Goal: Task Accomplishment & Management: Use online tool/utility

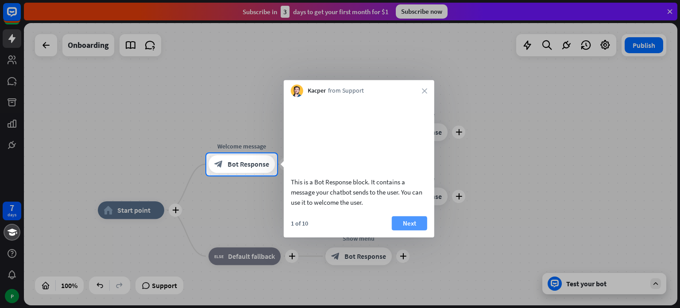
click at [410, 230] on button "Next" at bounding box center [409, 223] width 35 height 14
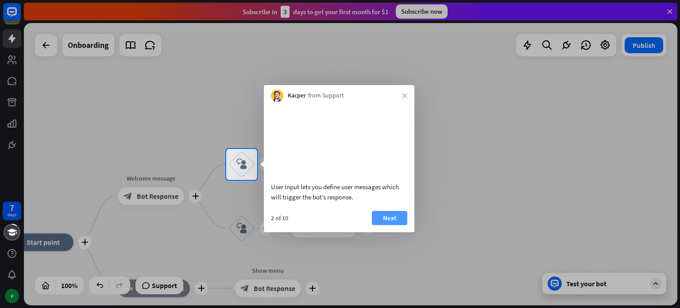
click at [390, 222] on button "Next" at bounding box center [389, 218] width 35 height 14
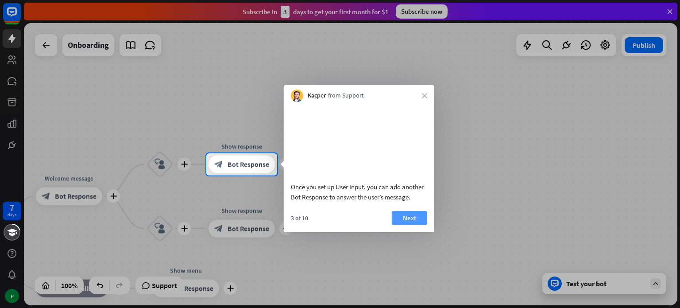
click at [402, 225] on button "Next" at bounding box center [409, 218] width 35 height 14
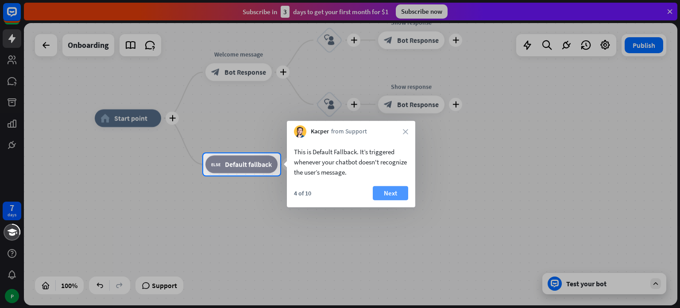
click at [400, 190] on button "Next" at bounding box center [390, 193] width 35 height 14
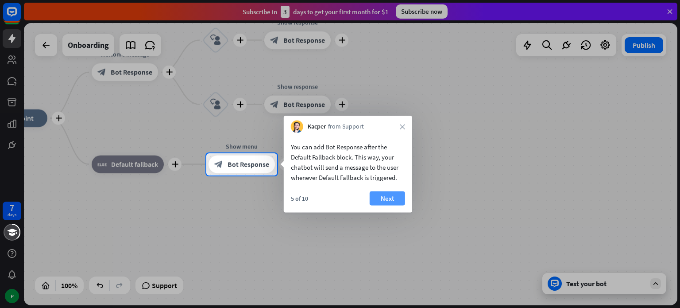
click at [382, 200] on button "Next" at bounding box center [387, 198] width 35 height 14
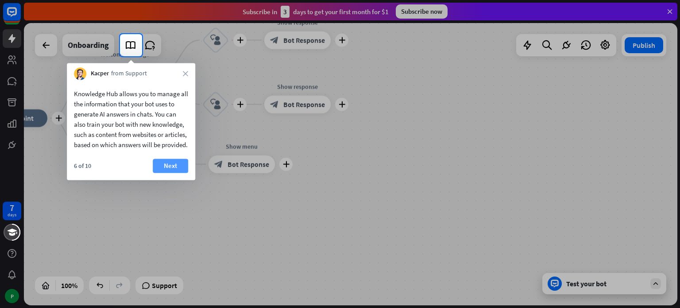
click at [175, 173] on button "Next" at bounding box center [170, 166] width 35 height 14
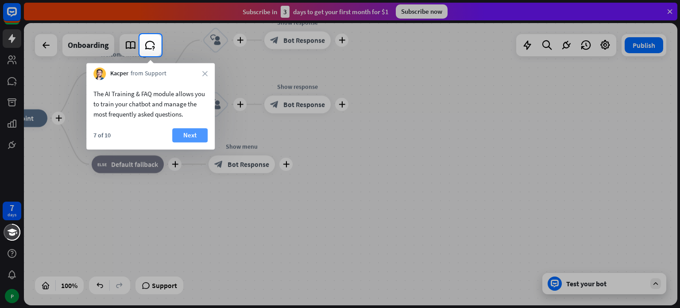
click at [199, 133] on button "Next" at bounding box center [189, 135] width 35 height 14
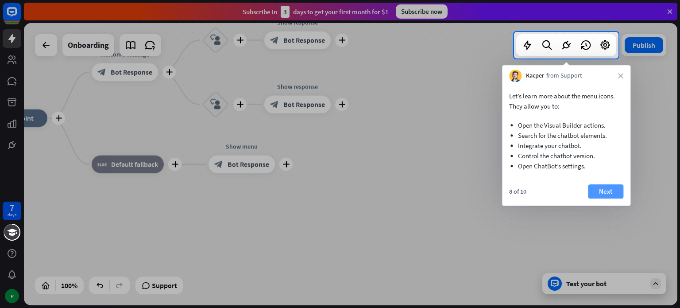
click at [594, 190] on button "Next" at bounding box center [605, 191] width 35 height 14
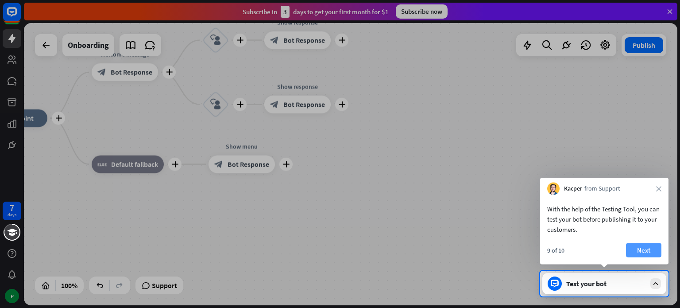
click at [639, 252] on button "Next" at bounding box center [643, 250] width 35 height 14
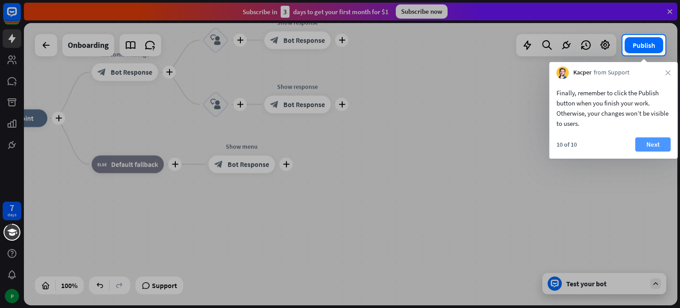
click at [658, 144] on button "Next" at bounding box center [653, 144] width 35 height 14
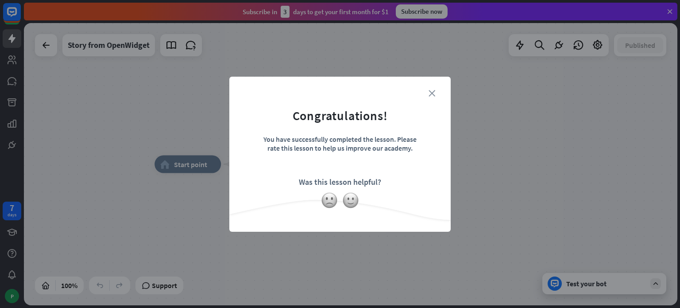
click at [432, 93] on icon "close" at bounding box center [432, 93] width 7 height 7
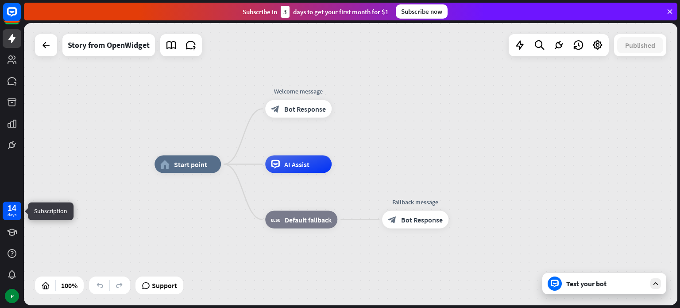
click at [11, 210] on div "14" at bounding box center [12, 208] width 9 height 8
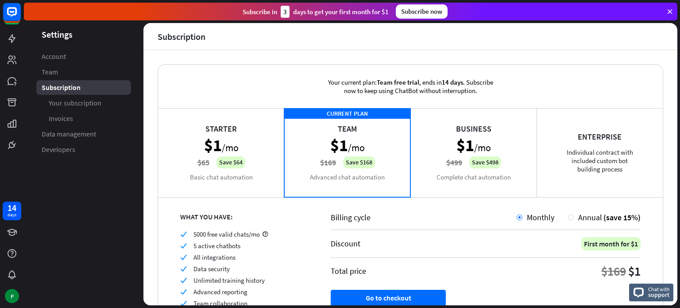
click at [671, 9] on icon at bounding box center [670, 12] width 8 height 8
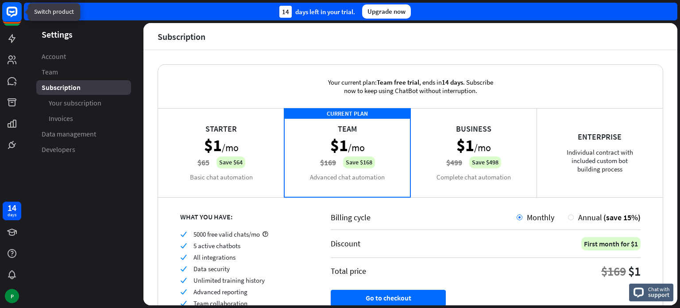
click at [16, 12] on icon at bounding box center [12, 12] width 11 height 11
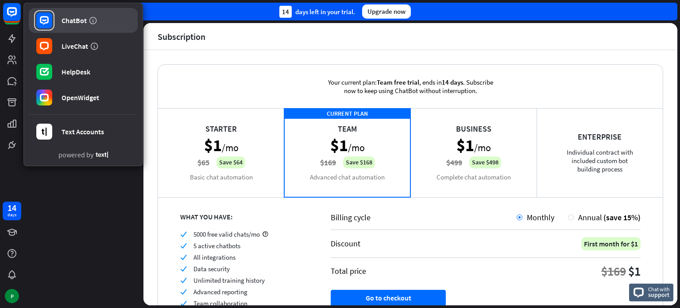
click at [58, 15] on link "ChatBot" at bounding box center [83, 20] width 109 height 25
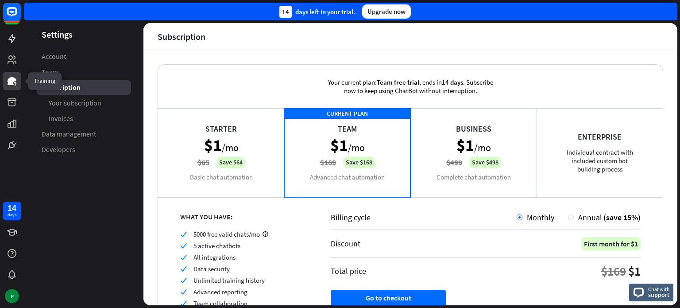
click at [14, 77] on icon at bounding box center [12, 81] width 11 height 11
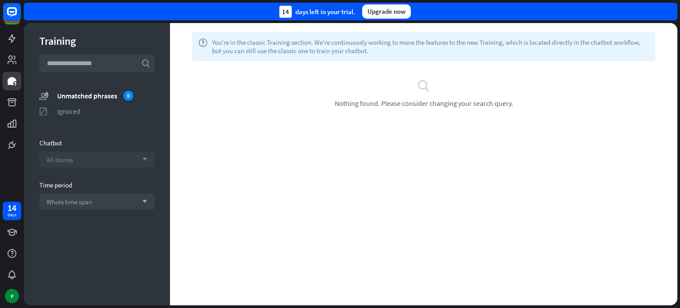
click at [73, 163] on div "All stories arrow_down" at bounding box center [96, 160] width 115 height 16
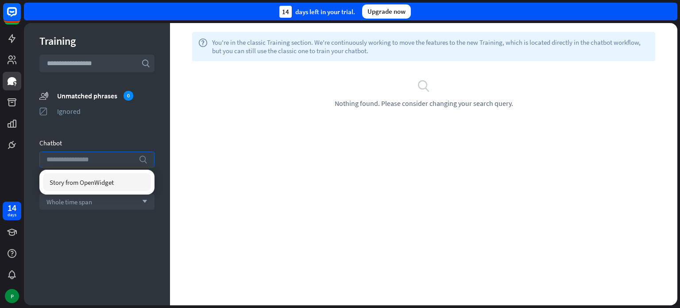
click at [73, 163] on input "search" at bounding box center [91, 159] width 88 height 15
click at [83, 61] on input "text" at bounding box center [96, 63] width 115 height 18
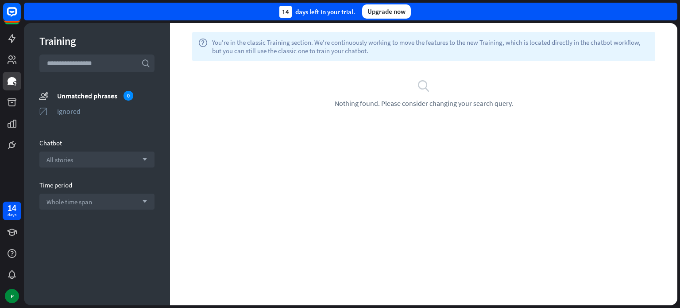
click at [83, 61] on input "text" at bounding box center [96, 63] width 115 height 18
paste input "**********"
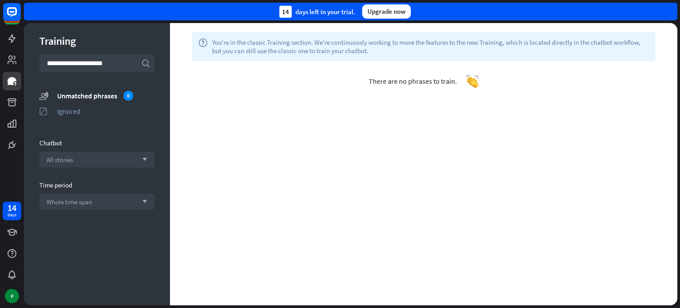
type input "**********"
click at [7, 37] on icon at bounding box center [12, 38] width 11 height 11
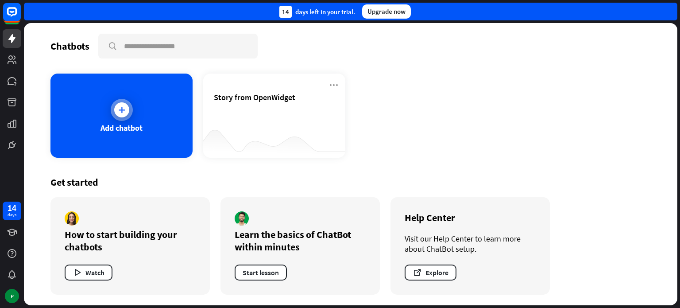
click at [115, 113] on div at bounding box center [121, 109] width 15 height 15
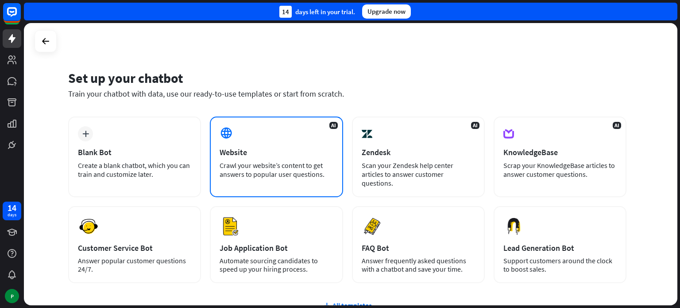
click at [279, 157] on div "Website" at bounding box center [276, 152] width 113 height 10
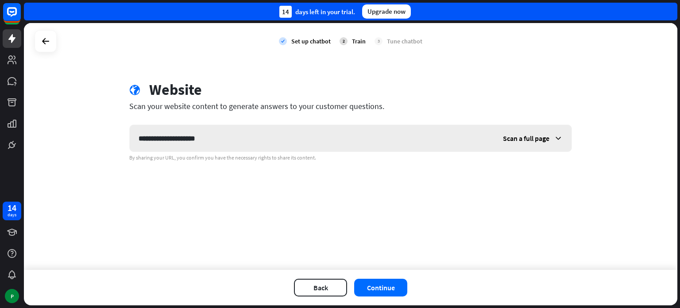
type input "**********"
click at [548, 141] on span "Scan a full page" at bounding box center [526, 138] width 47 height 9
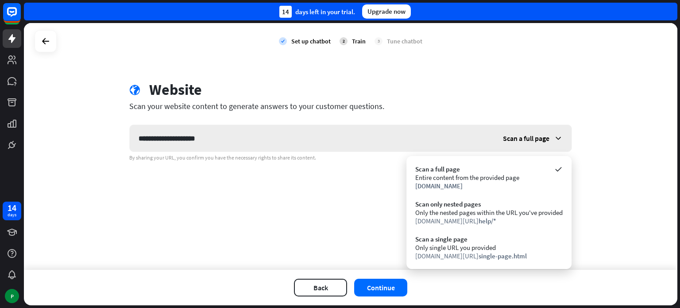
click at [548, 141] on span "Scan a full page" at bounding box center [526, 138] width 47 height 9
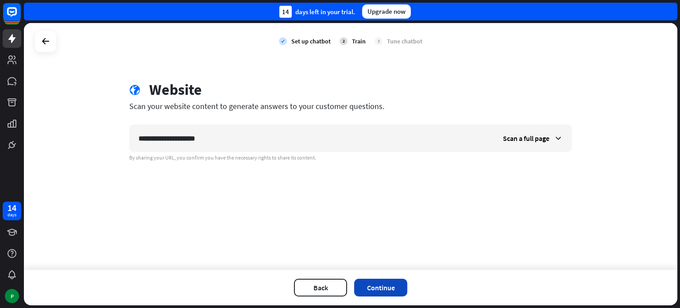
click at [395, 291] on button "Continue" at bounding box center [380, 288] width 53 height 18
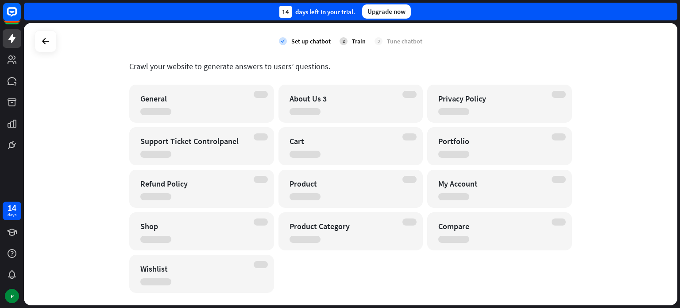
scroll to position [60, 0]
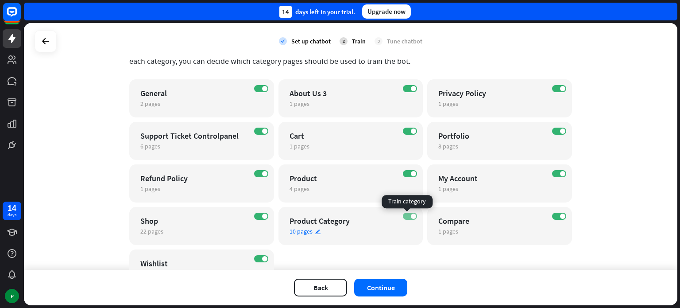
click at [404, 219] on label "ON" at bounding box center [410, 216] width 14 height 7
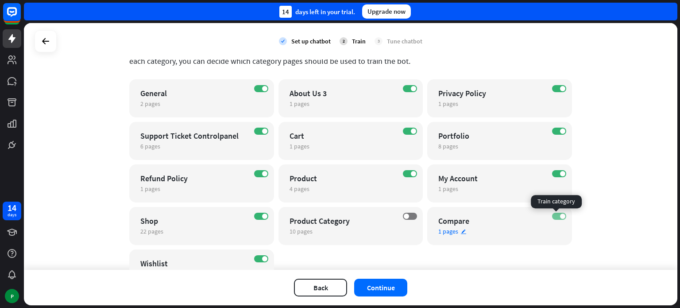
click at [560, 217] on span at bounding box center [562, 216] width 5 height 5
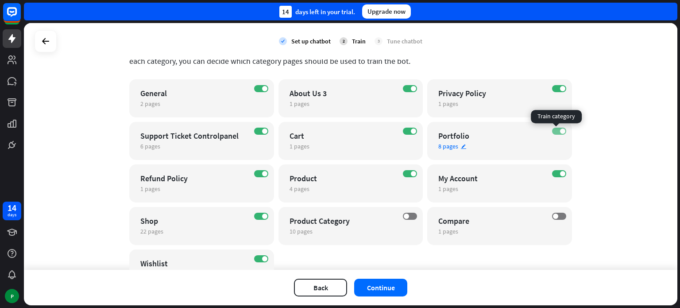
click at [560, 129] on span at bounding box center [562, 130] width 5 height 5
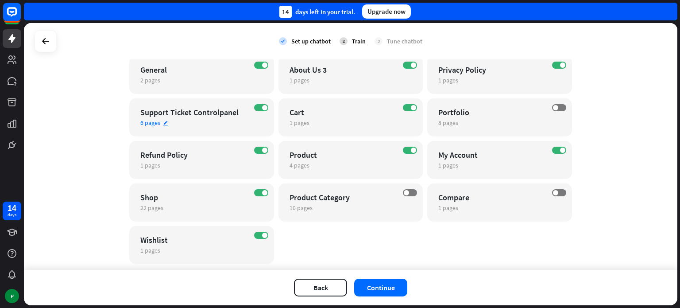
scroll to position [104, 0]
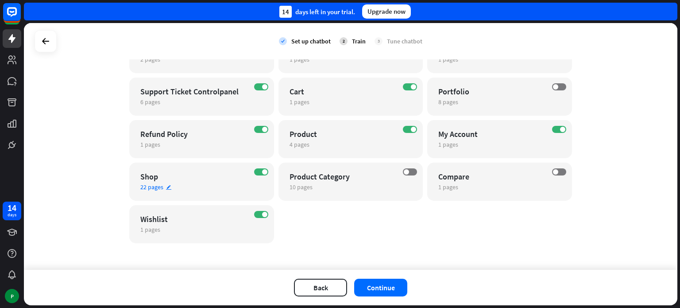
click at [259, 175] on div "ON Shop 22 pages edit" at bounding box center [201, 182] width 145 height 38
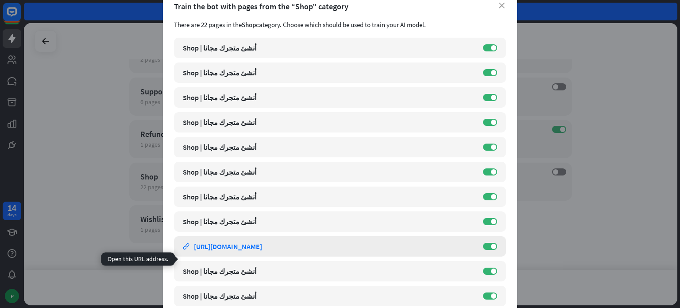
scroll to position [0, 0]
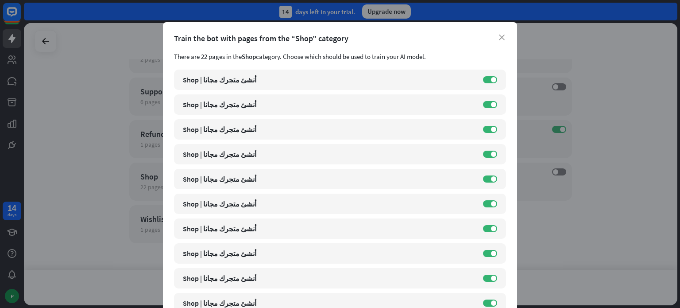
click at [502, 40] on div "Train the bot with pages from the “Shop” category" at bounding box center [340, 38] width 332 height 10
click at [499, 39] on icon "close" at bounding box center [502, 38] width 6 height 6
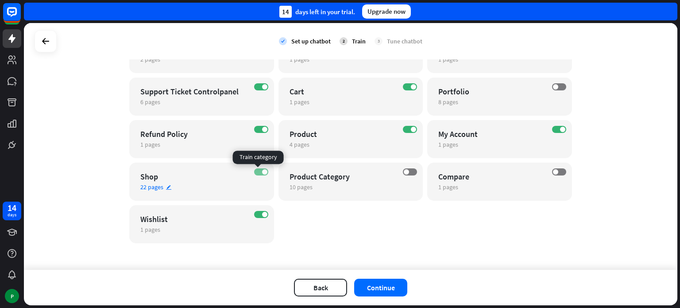
click at [254, 170] on label "ON" at bounding box center [261, 171] width 14 height 7
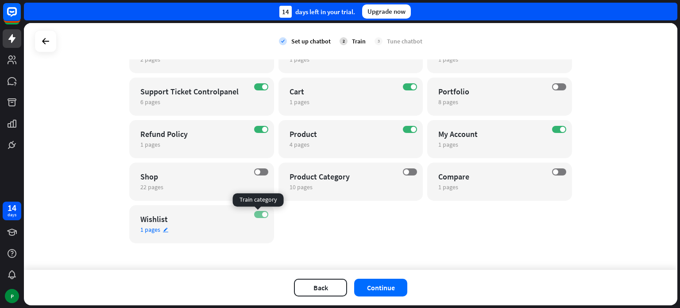
click at [262, 213] on span at bounding box center [264, 214] width 5 height 5
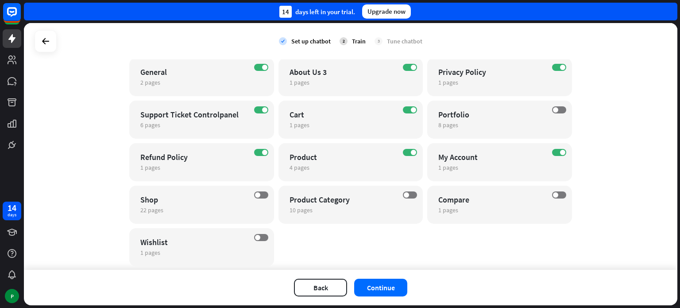
scroll to position [60, 0]
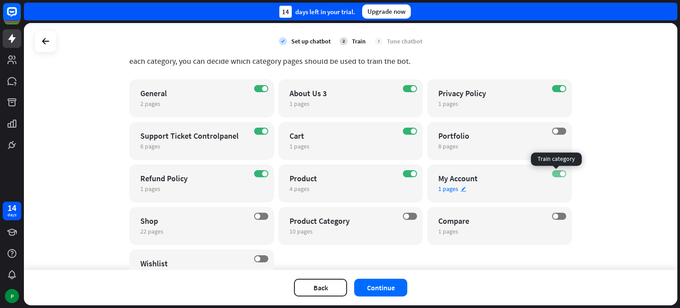
click at [559, 170] on label "ON" at bounding box center [559, 173] width 14 height 7
click at [303, 176] on div "Product" at bounding box center [343, 178] width 107 height 10
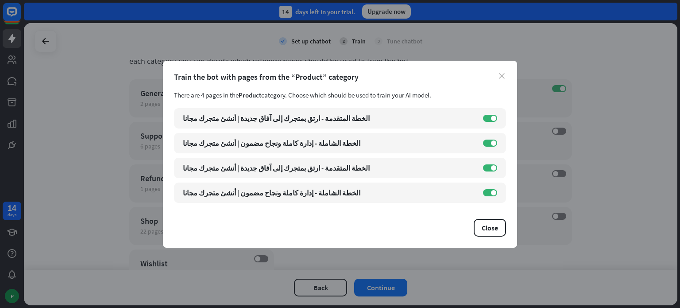
click at [500, 74] on icon "close" at bounding box center [502, 76] width 6 height 6
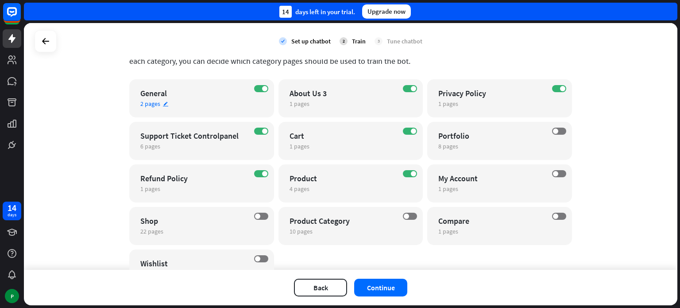
click at [190, 93] on div "General" at bounding box center [193, 93] width 107 height 10
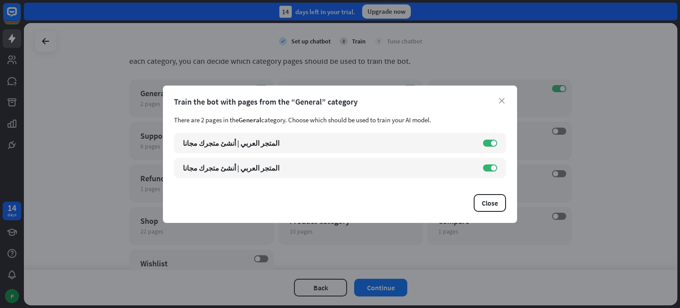
click at [498, 100] on div "Train the bot with pages from the “General” category" at bounding box center [340, 102] width 332 height 10
click at [501, 102] on icon "close" at bounding box center [502, 101] width 6 height 6
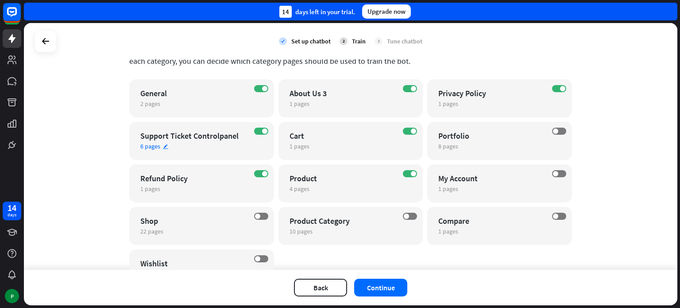
click at [227, 134] on div "Support Ticket Controlpanel" at bounding box center [193, 136] width 107 height 10
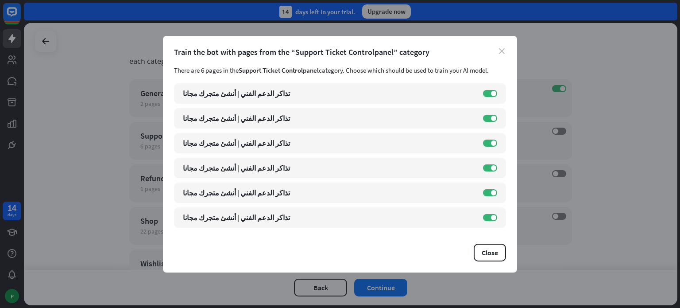
click at [502, 50] on icon "close" at bounding box center [502, 51] width 6 height 6
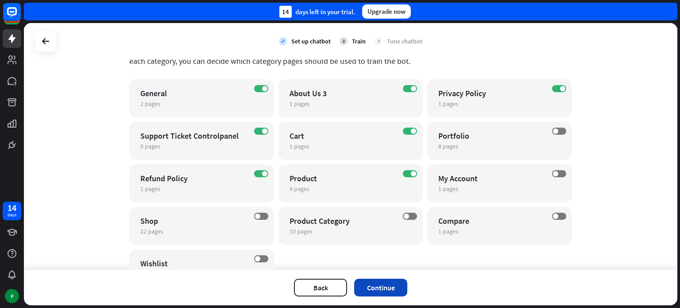
click at [390, 287] on button "Continue" at bounding box center [380, 288] width 53 height 18
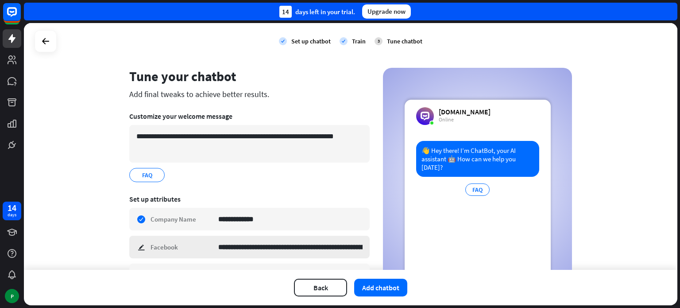
scroll to position [0, 0]
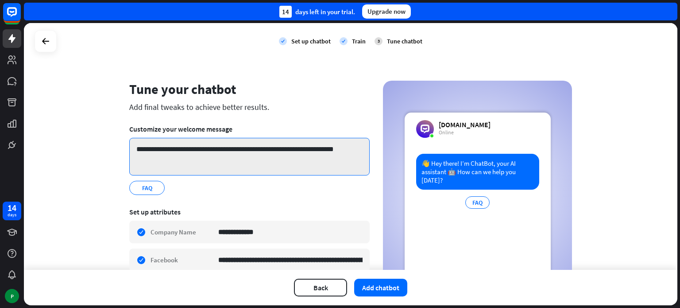
click at [307, 150] on textarea "**********" at bounding box center [249, 157] width 241 height 38
paste textarea
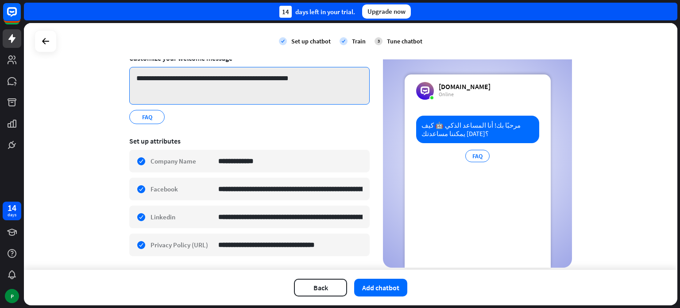
scroll to position [89, 0]
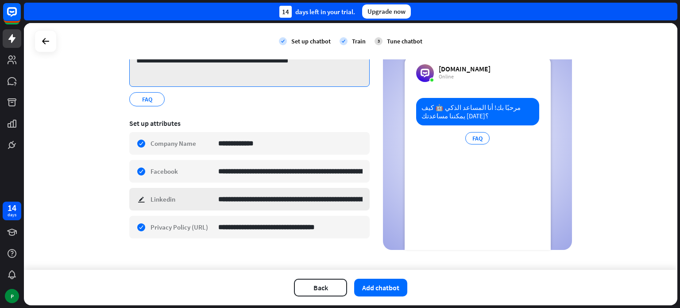
type textarea "**********"
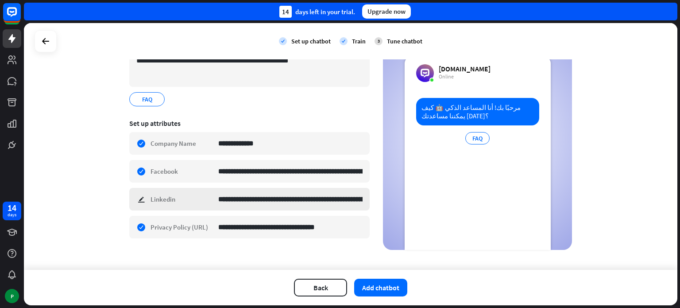
click at [136, 196] on div "**********" at bounding box center [249, 199] width 241 height 23
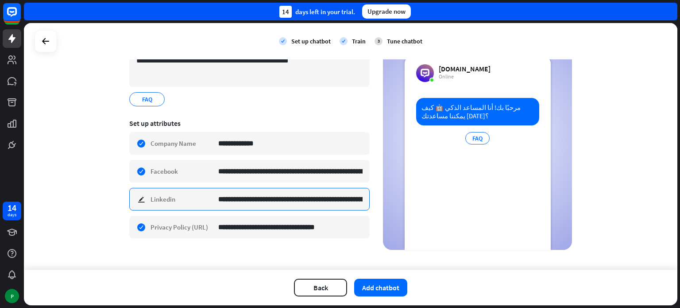
scroll to position [0, 177]
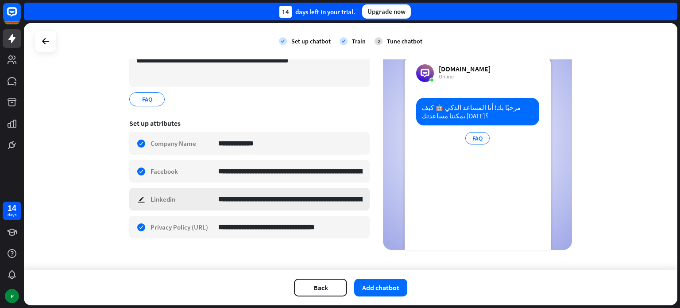
click at [161, 196] on div "**********" at bounding box center [249, 199] width 241 height 23
click at [177, 168] on div "**********" at bounding box center [249, 171] width 241 height 23
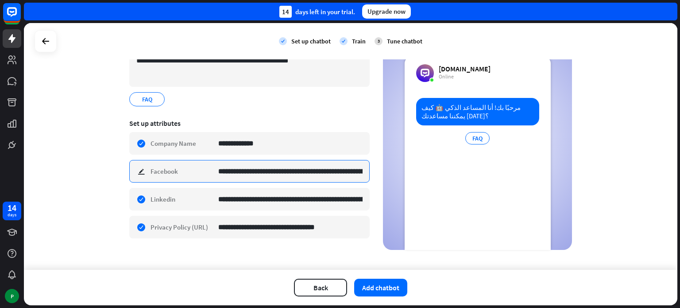
paste input
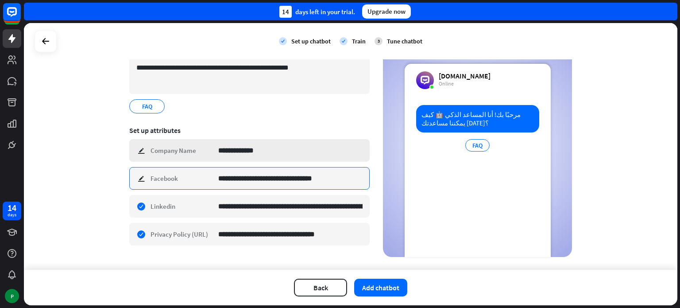
scroll to position [95, 0]
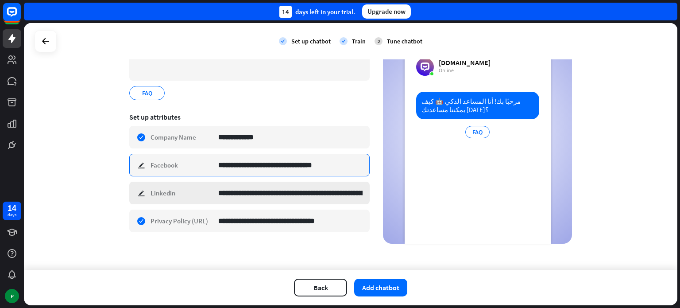
type input "**********"
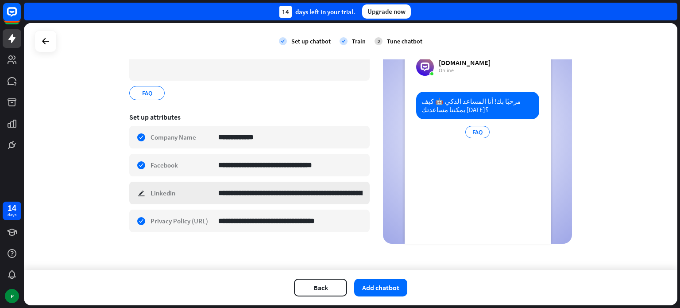
click at [137, 191] on div "**********" at bounding box center [249, 193] width 241 height 23
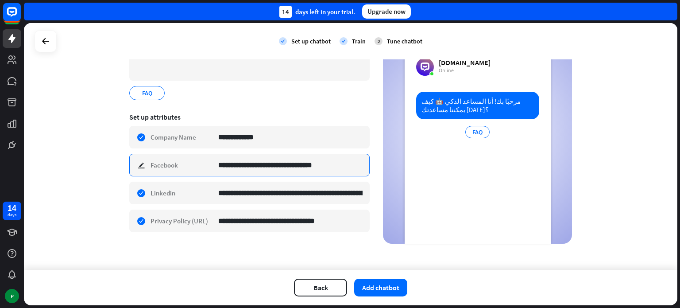
scroll to position [0, 0]
click at [264, 168] on input "**********" at bounding box center [290, 164] width 144 height 21
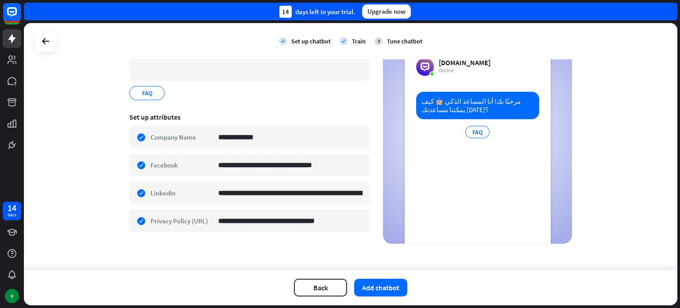
drag, startPoint x: 264, startPoint y: 168, endPoint x: 54, endPoint y: 167, distance: 210.9
click at [54, 167] on div "**********" at bounding box center [351, 146] width 654 height 247
click at [391, 288] on button "Add chatbot" at bounding box center [380, 288] width 53 height 18
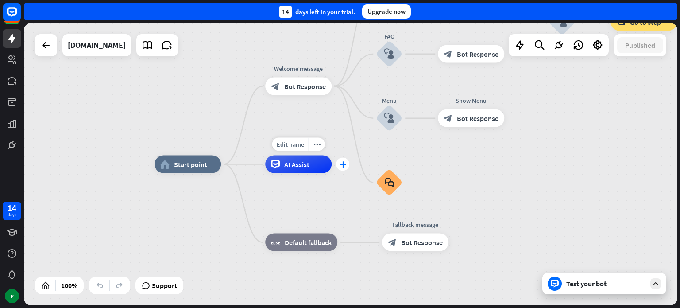
click at [340, 169] on div "plus" at bounding box center [342, 164] width 13 height 13
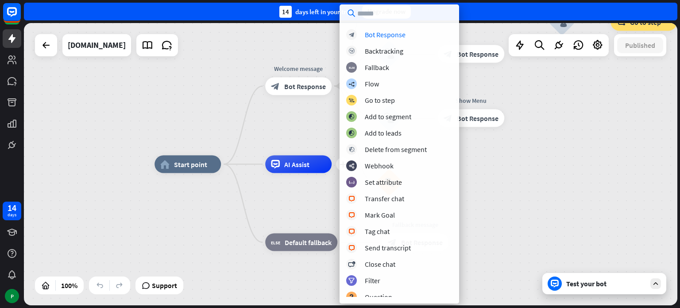
click at [309, 204] on div "home_2 Start point Welcome message block_bot_response Bot Response Back to Menu…" at bounding box center [482, 305] width 654 height 282
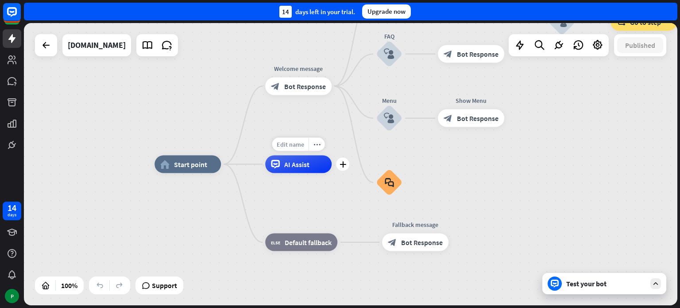
click at [291, 143] on span "Edit name" at bounding box center [290, 144] width 27 height 8
type input "**********"
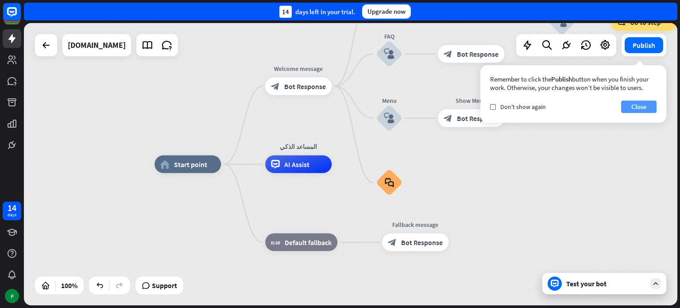
click at [649, 106] on button "Close" at bounding box center [639, 107] width 35 height 12
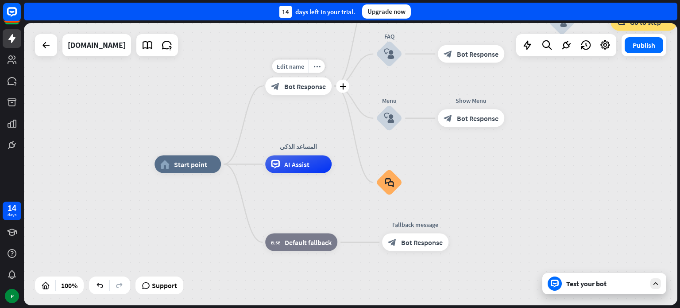
click at [312, 88] on span "Bot Response" at bounding box center [305, 86] width 42 height 9
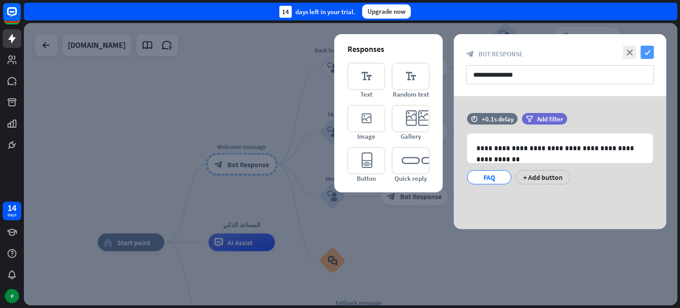
click at [648, 52] on icon "check" at bounding box center [647, 52] width 13 height 13
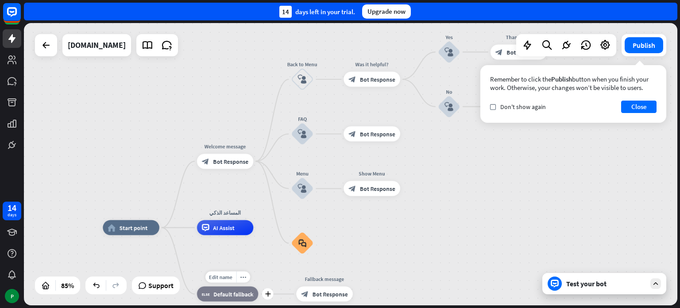
click at [227, 292] on span "Default fallback" at bounding box center [234, 294] width 40 height 8
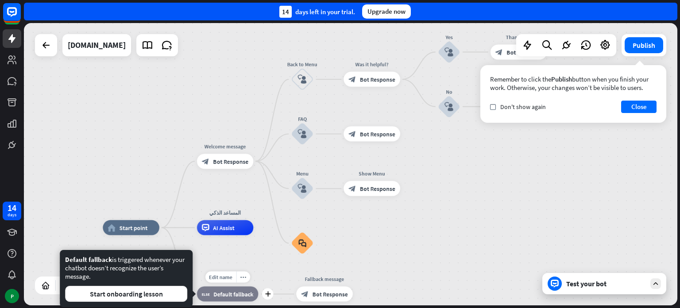
click at [231, 299] on div "block_fallback Default fallback" at bounding box center [228, 293] width 62 height 15
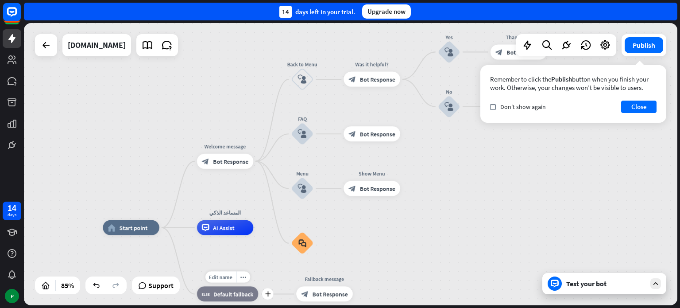
click at [250, 295] on span "Default fallback" at bounding box center [234, 294] width 40 height 8
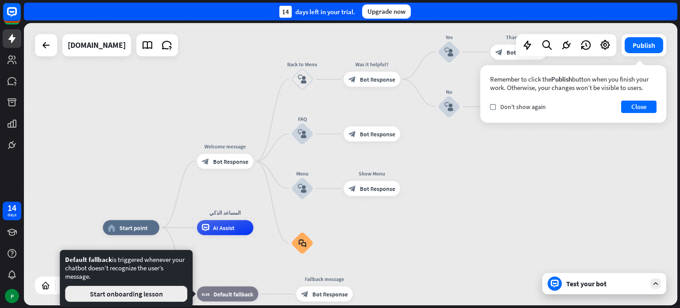
click at [161, 294] on button "Start onboarding lesson" at bounding box center [126, 294] width 122 height 16
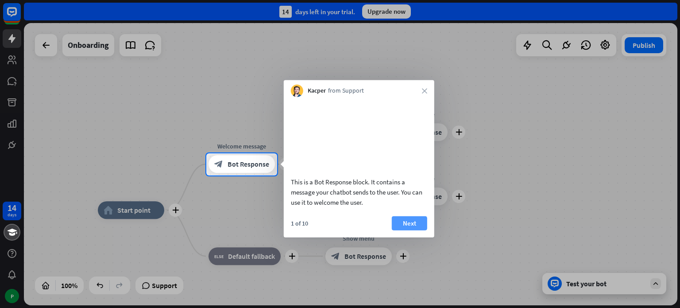
click at [421, 230] on button "Next" at bounding box center [409, 223] width 35 height 14
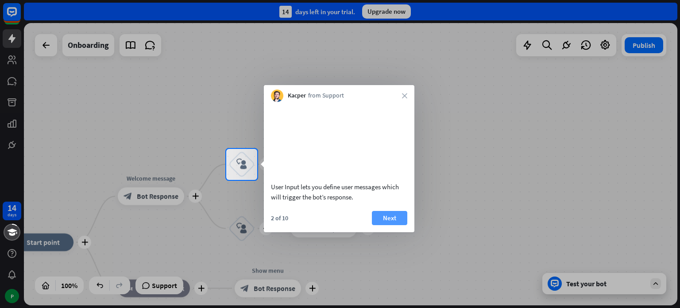
click at [392, 225] on button "Next" at bounding box center [389, 218] width 35 height 14
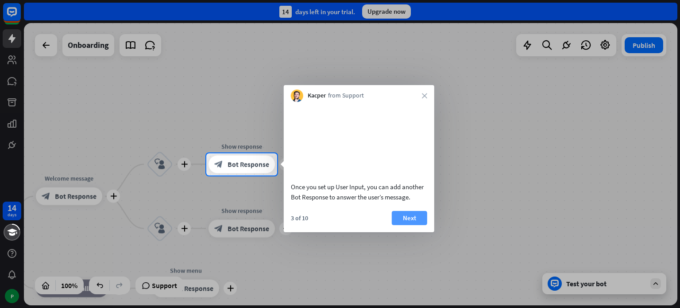
click at [409, 225] on button "Next" at bounding box center [409, 218] width 35 height 14
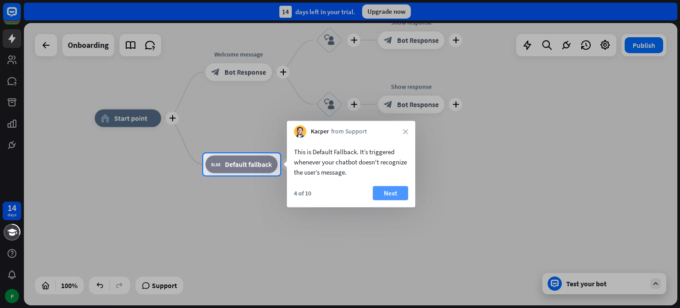
click at [395, 196] on button "Next" at bounding box center [390, 193] width 35 height 14
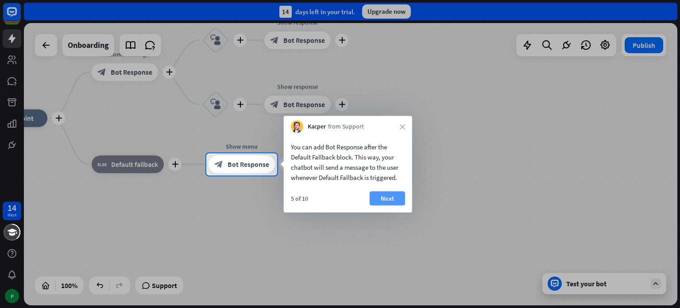
click at [381, 194] on button "Next" at bounding box center [387, 198] width 35 height 14
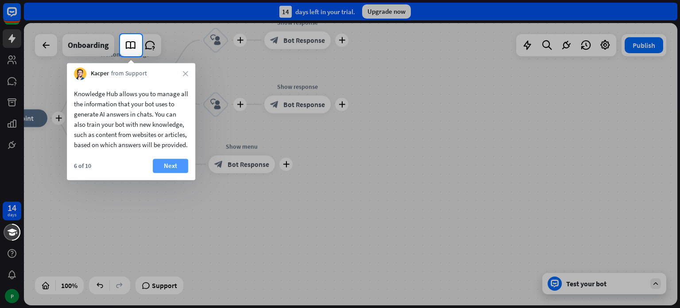
click at [183, 173] on button "Next" at bounding box center [170, 166] width 35 height 14
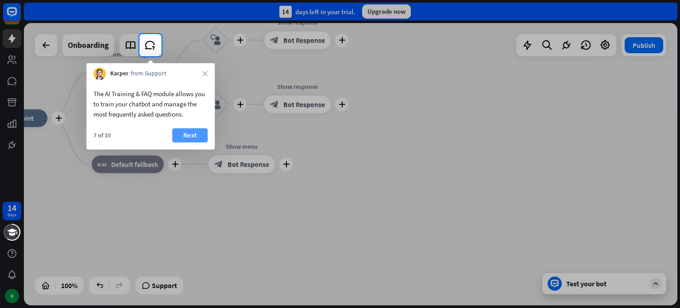
click at [203, 136] on button "Next" at bounding box center [189, 135] width 35 height 14
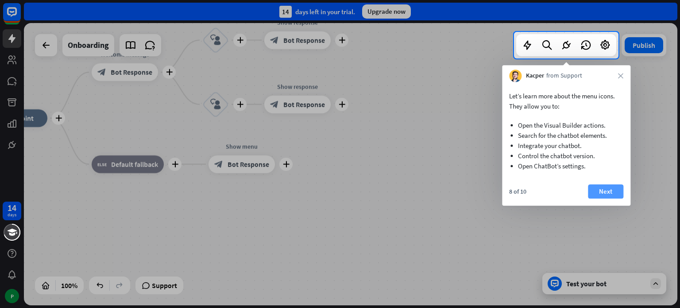
click at [622, 190] on button "Next" at bounding box center [605, 191] width 35 height 14
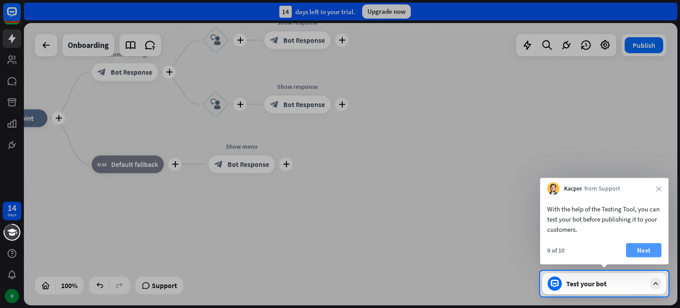
click at [646, 248] on button "Next" at bounding box center [643, 250] width 35 height 14
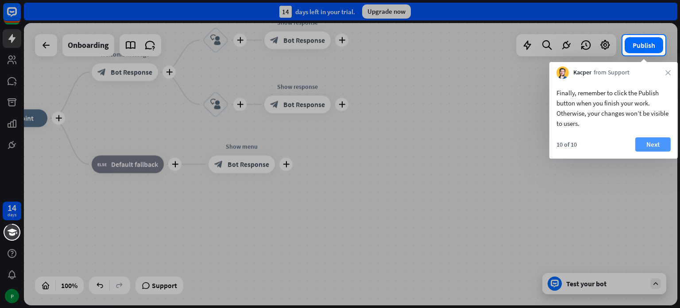
click at [646, 146] on button "Next" at bounding box center [653, 144] width 35 height 14
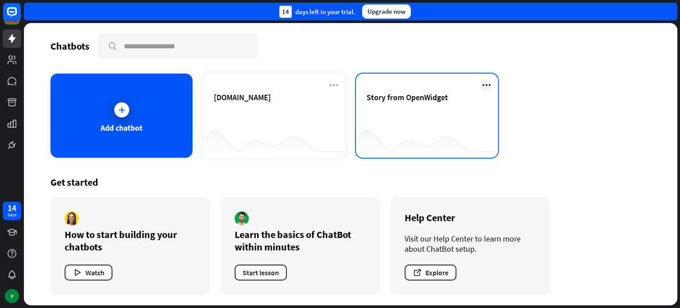
click at [487, 84] on icon at bounding box center [487, 85] width 11 height 11
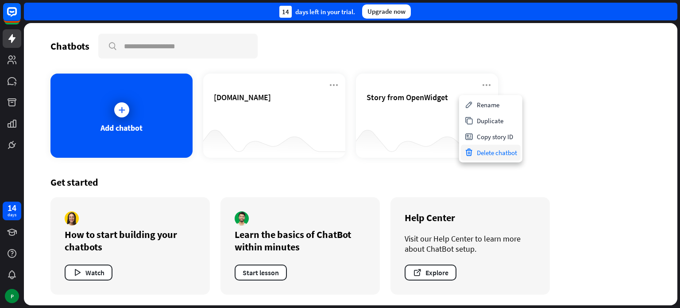
click at [500, 152] on div "Delete chatbot" at bounding box center [491, 152] width 60 height 16
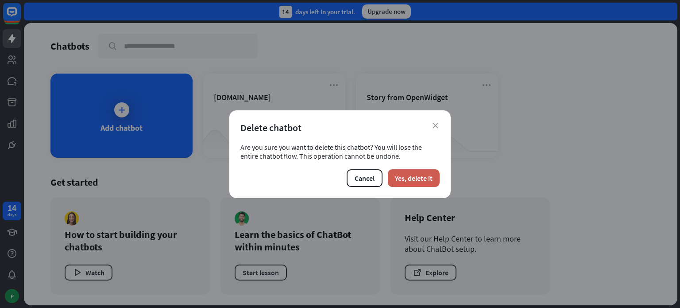
click at [427, 177] on button "Yes, delete it" at bounding box center [414, 178] width 52 height 18
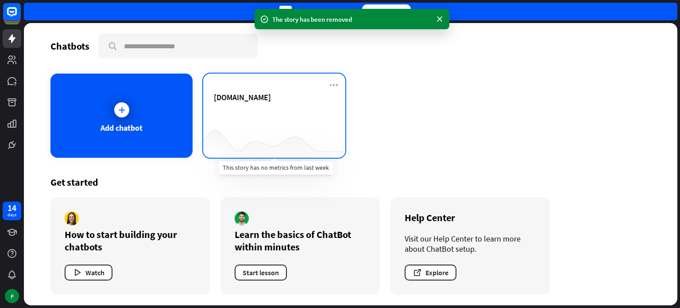
click at [268, 113] on div "[DOMAIN_NAME]" at bounding box center [274, 107] width 121 height 31
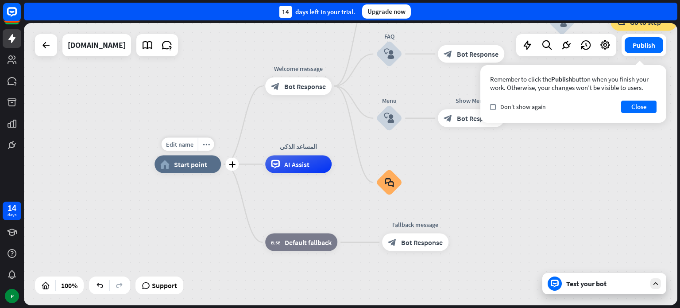
click at [165, 167] on icon "home_2" at bounding box center [164, 164] width 9 height 9
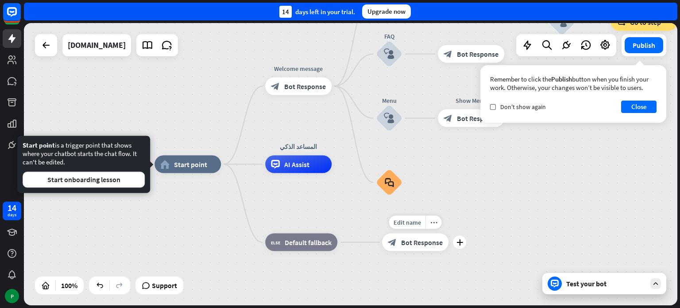
click at [416, 248] on div "block_bot_response Bot Response" at bounding box center [415, 242] width 66 height 18
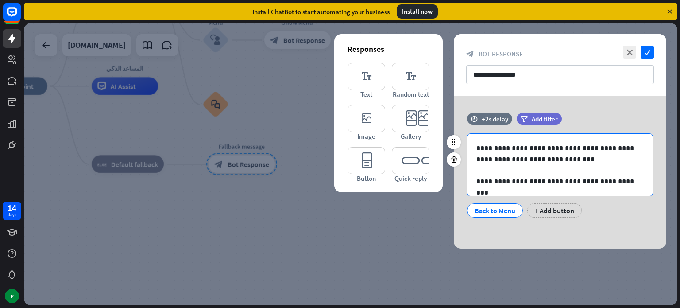
click at [596, 171] on p at bounding box center [560, 170] width 167 height 11
click at [505, 154] on p "**********" at bounding box center [560, 154] width 167 height 22
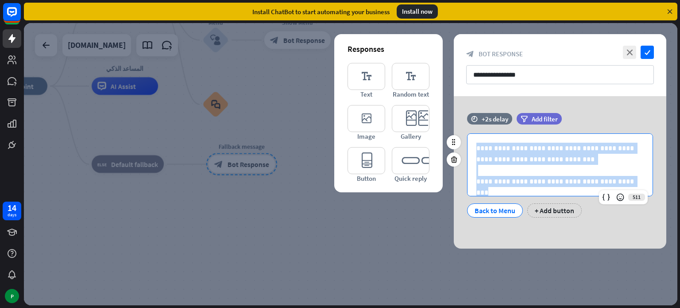
drag, startPoint x: 474, startPoint y: 142, endPoint x: 654, endPoint y: 200, distance: 189.3
click at [654, 200] on div "**********" at bounding box center [560, 175] width 213 height 84
copy div "**********"
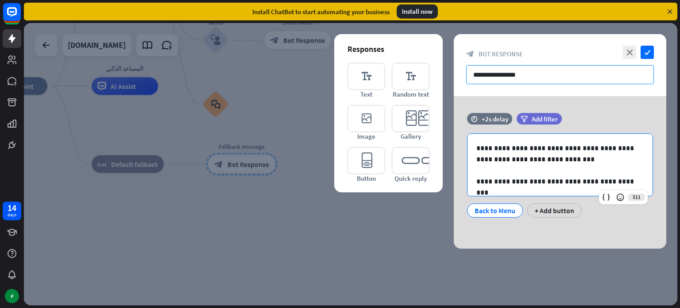
click at [501, 78] on input "**********" at bounding box center [560, 74] width 188 height 19
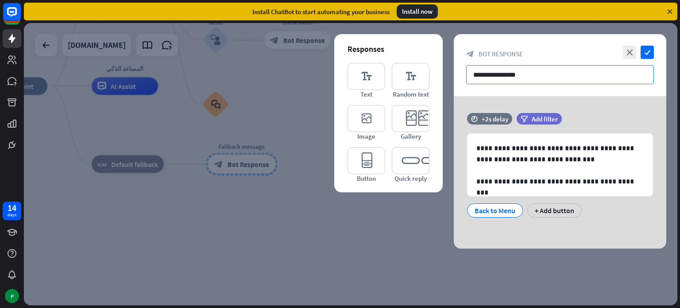
click at [501, 78] on input "**********" at bounding box center [560, 74] width 188 height 19
click at [549, 212] on div "+ Add button" at bounding box center [555, 210] width 54 height 14
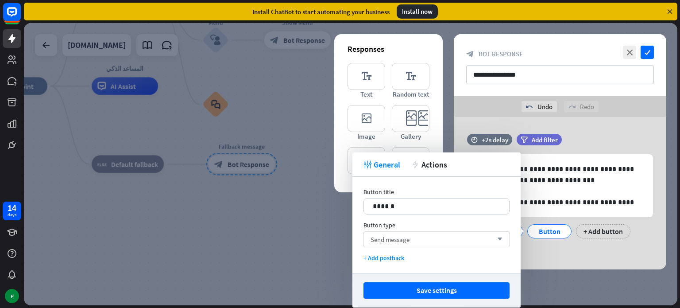
click at [420, 241] on div "Send message arrow_down" at bounding box center [437, 239] width 146 height 16
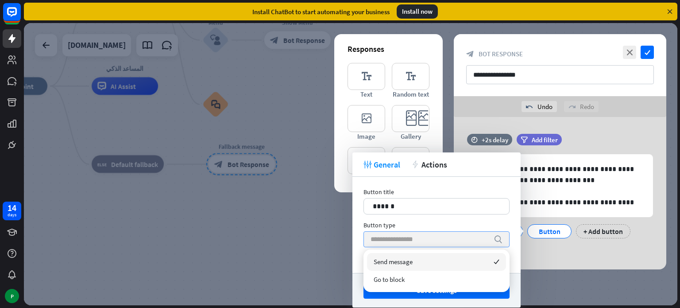
click at [420, 241] on input "search" at bounding box center [430, 239] width 119 height 15
click at [499, 222] on div "Button type" at bounding box center [437, 225] width 146 height 8
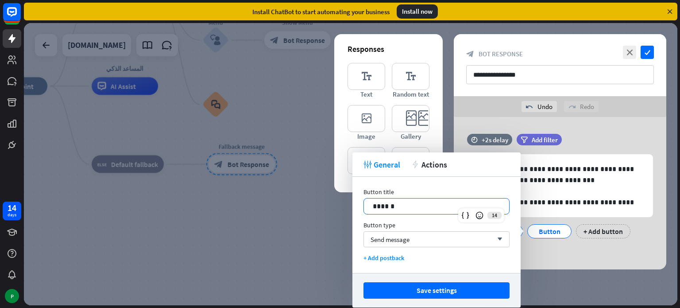
click at [433, 201] on p "******" at bounding box center [437, 206] width 128 height 11
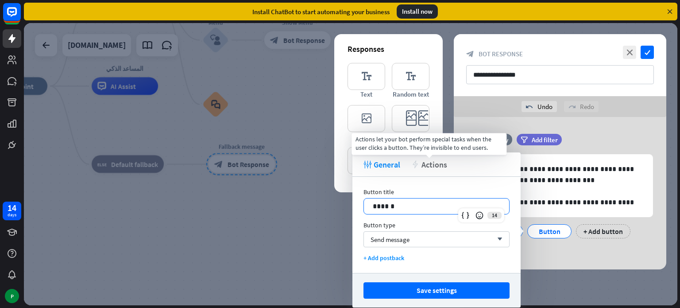
click at [435, 162] on span "Actions" at bounding box center [435, 164] width 26 height 10
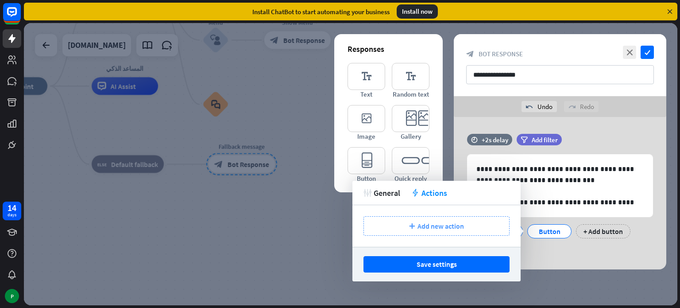
click at [427, 227] on span "Add new action" at bounding box center [441, 225] width 47 height 9
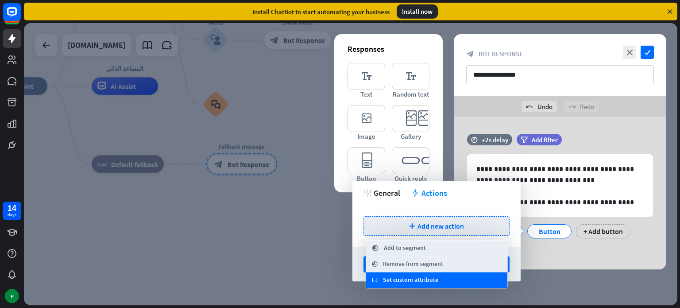
click at [387, 279] on span "Set custom attribute" at bounding box center [410, 280] width 55 height 9
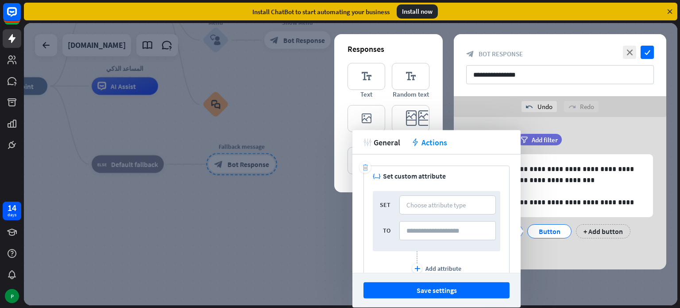
click at [366, 170] on icon "trash" at bounding box center [365, 167] width 7 height 7
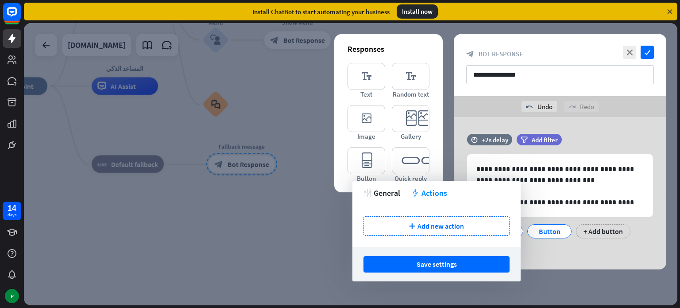
click at [386, 198] on div "tweak General action Actions" at bounding box center [437, 193] width 168 height 24
click at [385, 195] on span "General" at bounding box center [387, 193] width 27 height 10
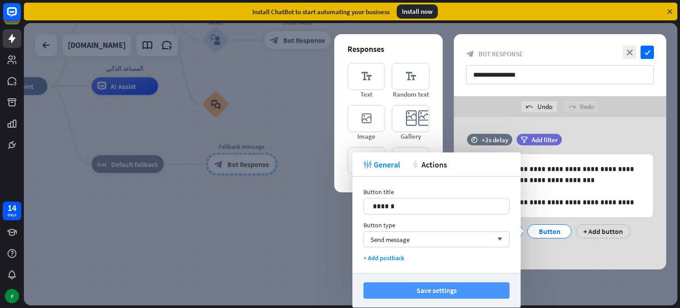
click at [450, 293] on button "Save settings" at bounding box center [437, 290] width 146 height 16
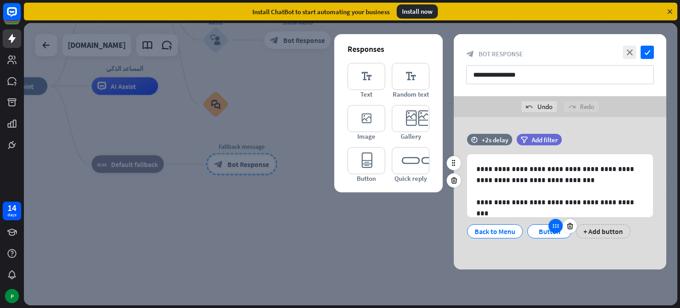
click at [552, 229] on icon at bounding box center [556, 226] width 8 height 8
click at [544, 230] on div "Button" at bounding box center [549, 231] width 29 height 13
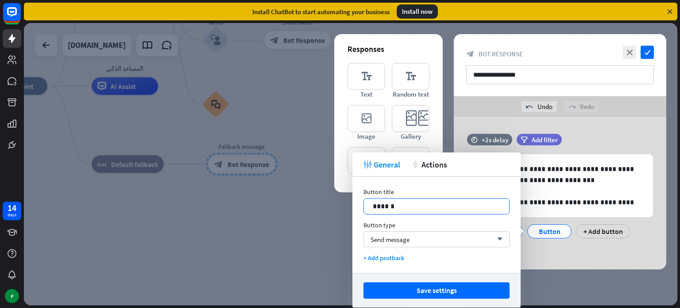
click at [427, 207] on p "******" at bounding box center [437, 206] width 128 height 11
click at [467, 214] on icon at bounding box center [465, 215] width 9 height 9
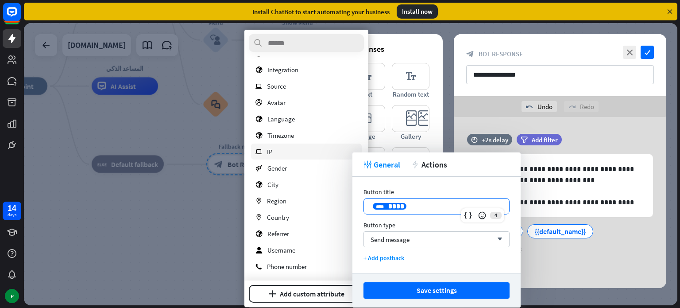
scroll to position [134, 0]
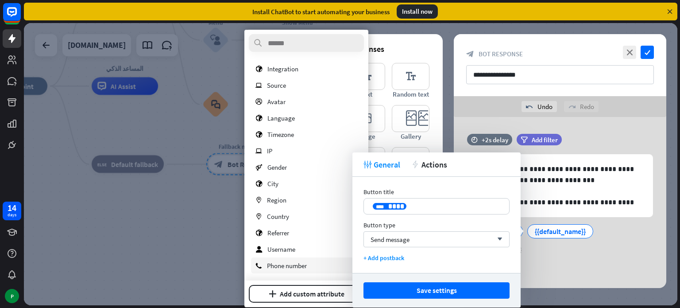
click at [307, 266] on span "Phone number" at bounding box center [287, 265] width 40 height 8
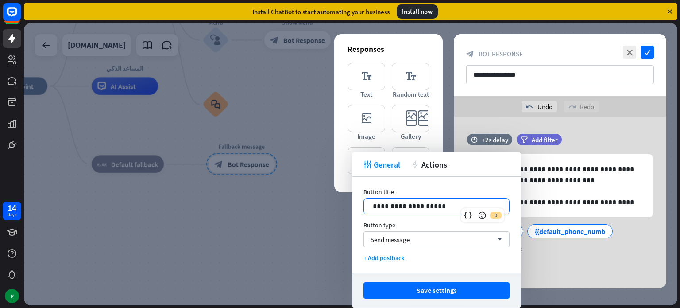
click at [438, 205] on p "**********" at bounding box center [437, 206] width 128 height 11
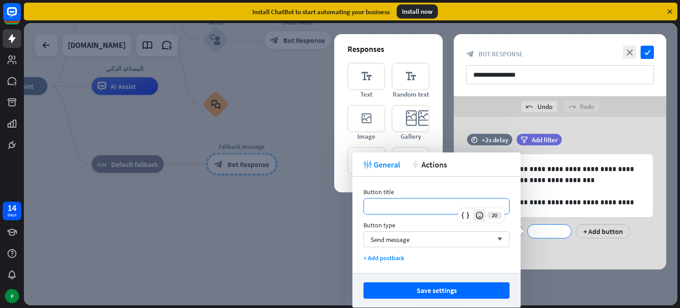
click at [482, 214] on icon at bounding box center [479, 215] width 9 height 9
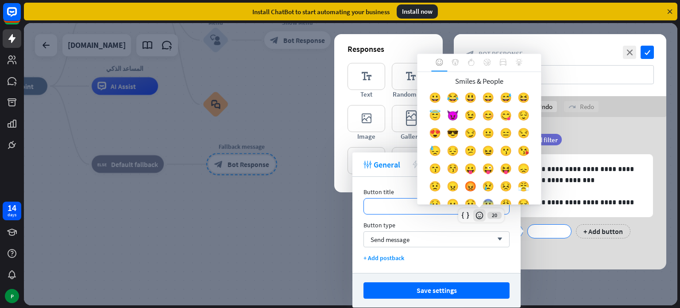
click at [482, 214] on icon at bounding box center [479, 215] width 9 height 9
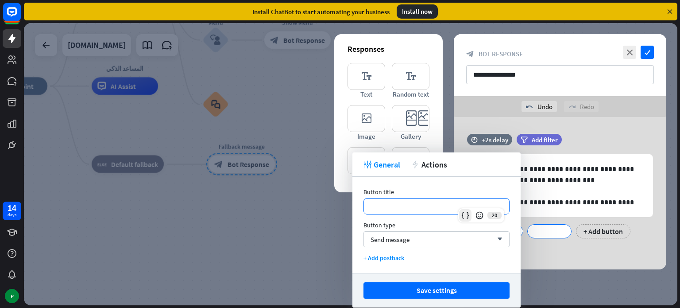
click at [468, 214] on icon at bounding box center [465, 215] width 9 height 9
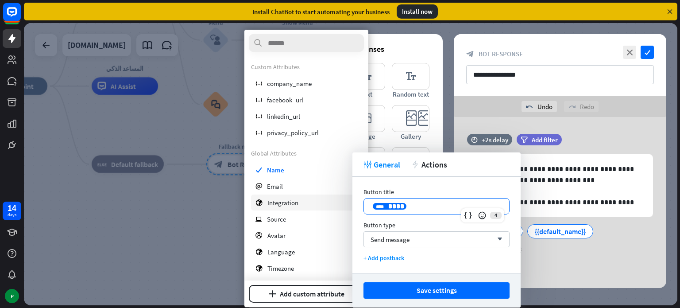
scroll to position [44, 0]
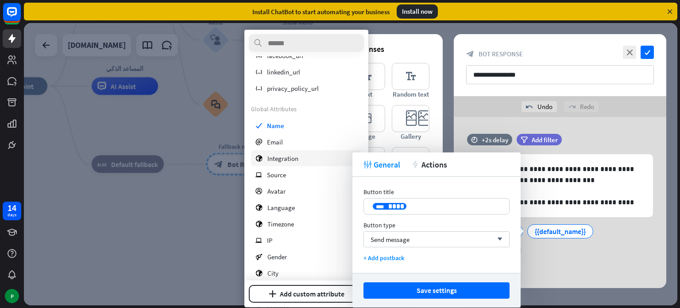
click at [312, 159] on div "globe Integration" at bounding box center [306, 158] width 111 height 16
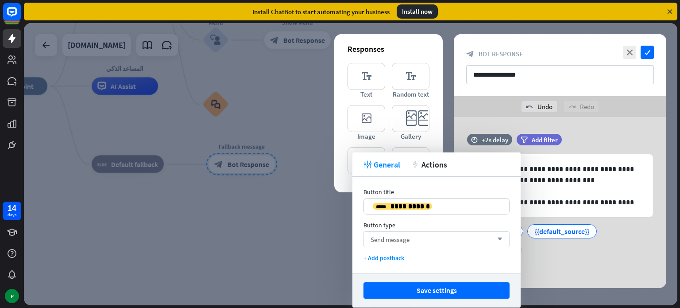
click at [434, 239] on div "Send message arrow_down" at bounding box center [437, 239] width 146 height 16
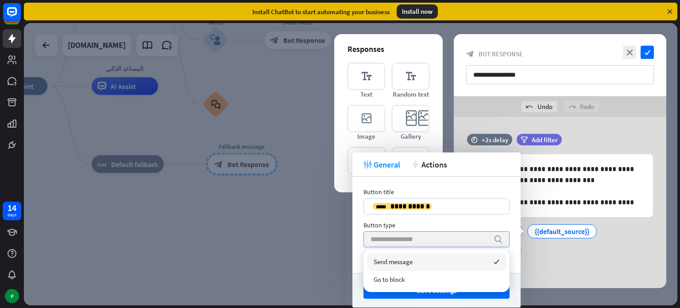
click at [434, 239] on input "search" at bounding box center [430, 239] width 119 height 15
click at [466, 216] on div "**********" at bounding box center [437, 225] width 168 height 96
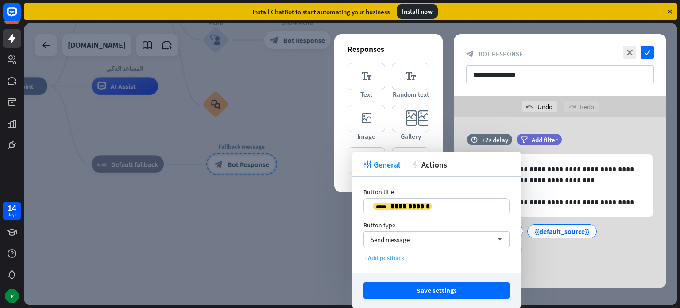
click at [395, 258] on div "+ Add postback" at bounding box center [437, 258] width 146 height 8
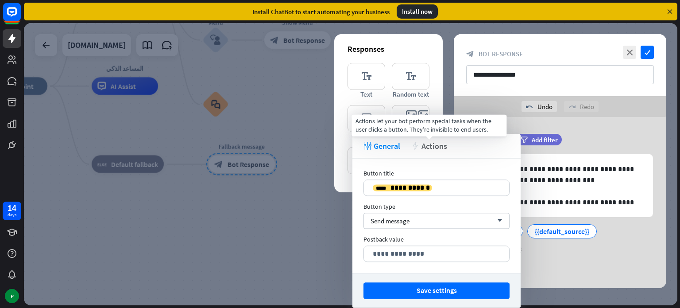
click at [434, 149] on span "Actions" at bounding box center [435, 146] width 26 height 10
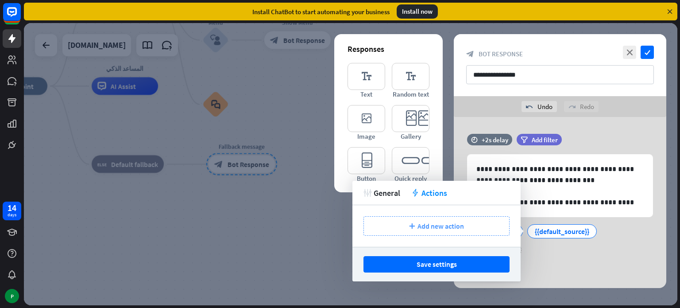
click at [436, 230] on span "Add new action" at bounding box center [441, 225] width 47 height 9
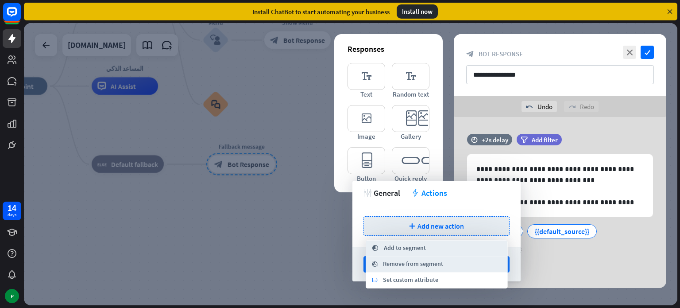
click at [413, 262] on span "Remove from segment" at bounding box center [413, 264] width 60 height 9
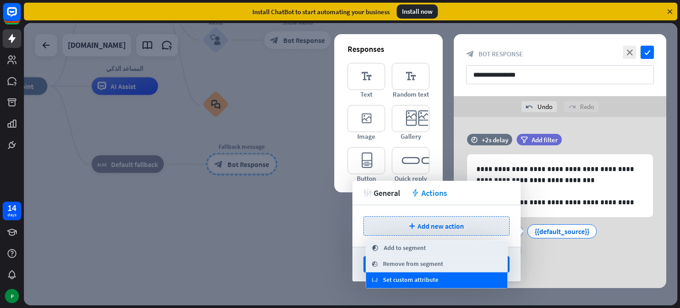
click at [400, 283] on span "Set custom attribute" at bounding box center [410, 280] width 55 height 9
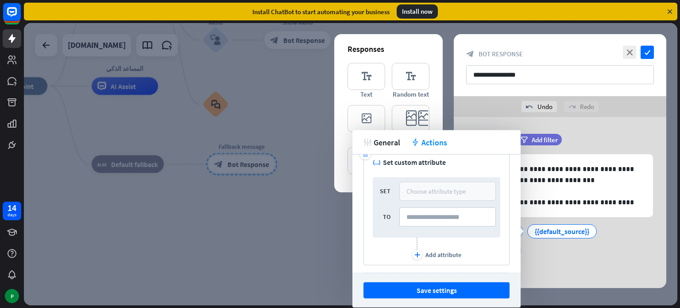
scroll to position [0, 0]
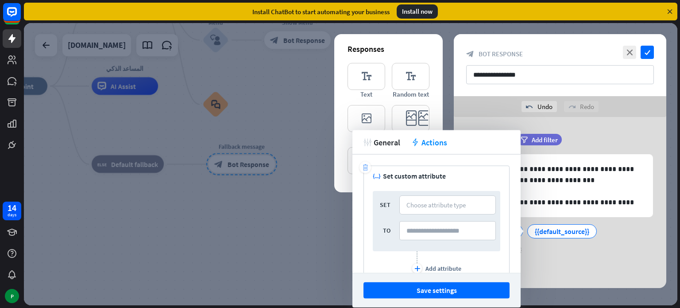
click at [367, 170] on icon "trash" at bounding box center [365, 167] width 7 height 7
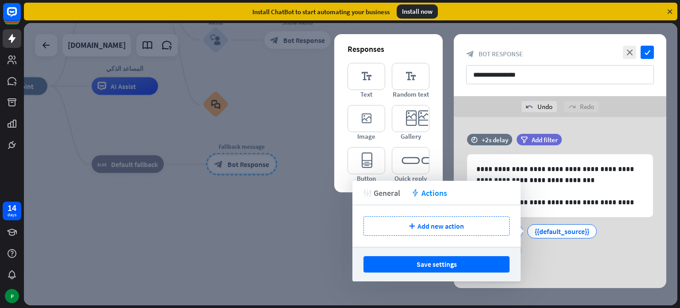
click at [387, 196] on span "General" at bounding box center [387, 193] width 27 height 10
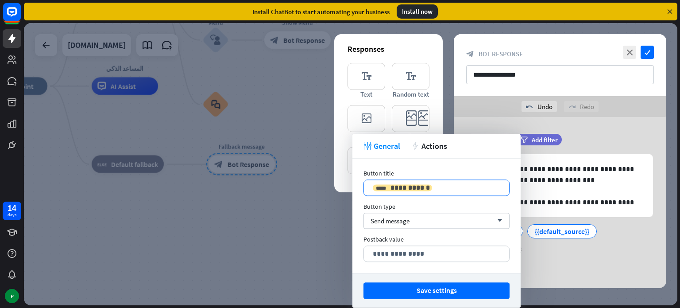
click at [395, 187] on span "**********" at bounding box center [410, 187] width 39 height 7
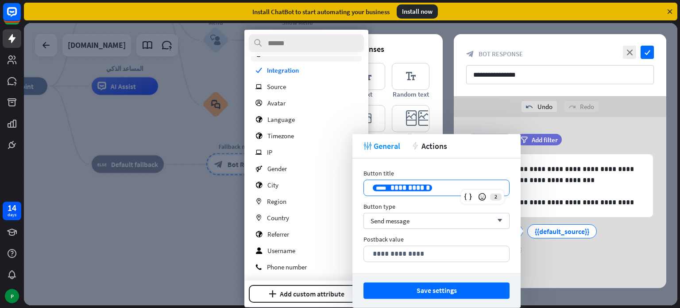
scroll to position [133, 0]
click at [294, 82] on div "ip Source" at bounding box center [306, 86] width 111 height 16
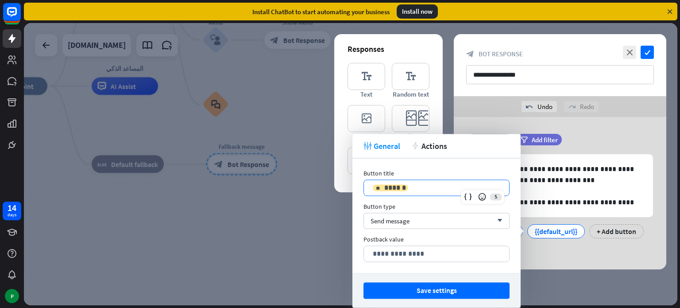
click at [399, 186] on span "******" at bounding box center [396, 187] width 22 height 7
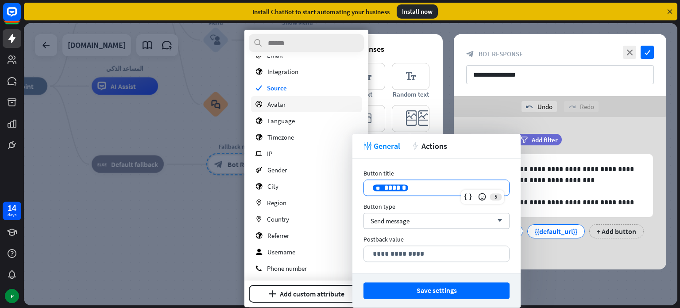
scroll to position [134, 0]
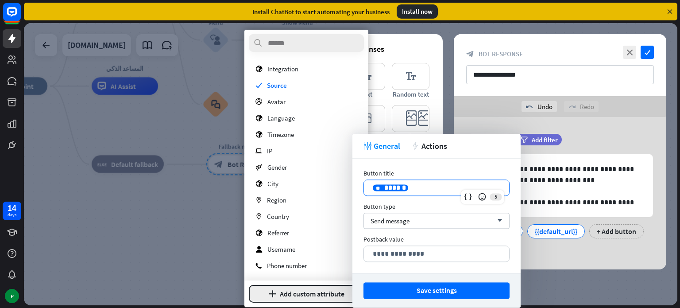
click at [324, 289] on button "plus Add custom attribute" at bounding box center [306, 294] width 115 height 18
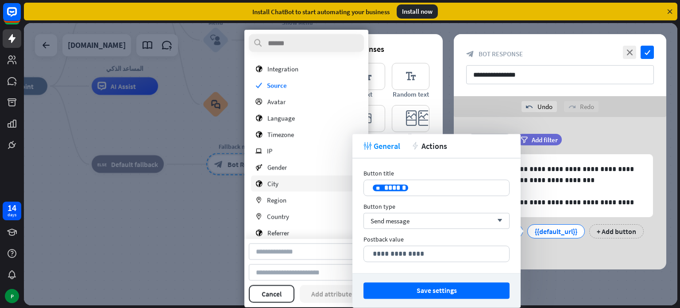
scroll to position [175, 0]
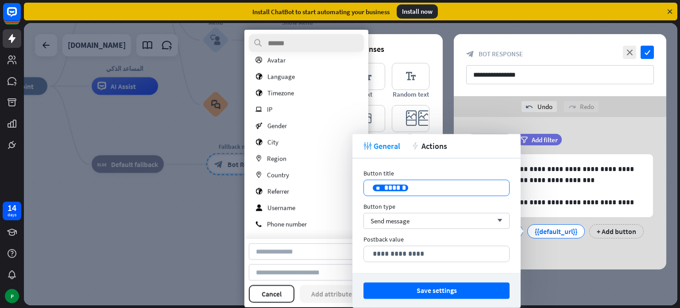
click at [429, 182] on p "**********" at bounding box center [437, 187] width 128 height 11
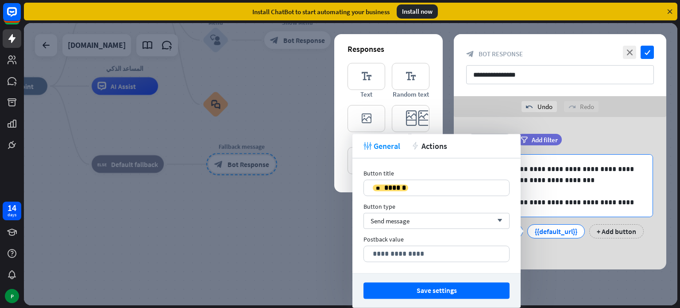
click at [561, 164] on p "**********" at bounding box center [560, 174] width 167 height 22
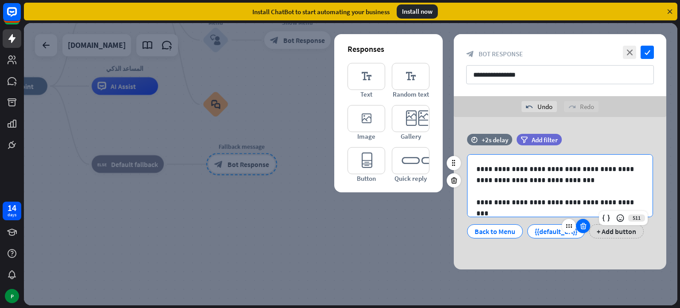
click at [588, 225] on div at bounding box center [583, 226] width 14 height 14
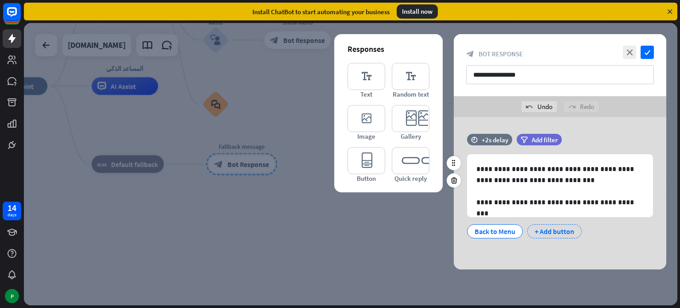
click at [553, 228] on div "+ Add button" at bounding box center [555, 231] width 54 height 14
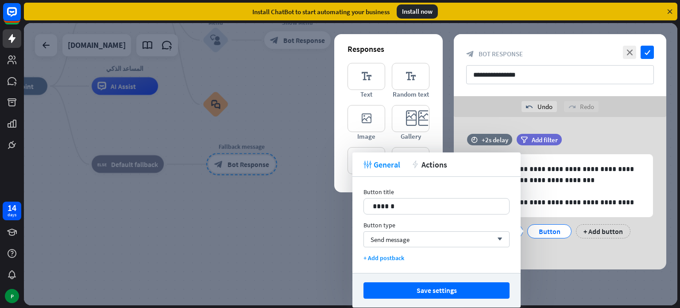
click at [580, 246] on div "**********" at bounding box center [560, 190] width 213 height 113
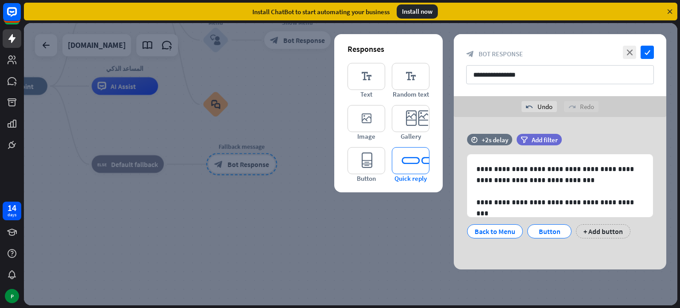
click at [407, 161] on icon "editor_quick_replies" at bounding box center [411, 160] width 38 height 27
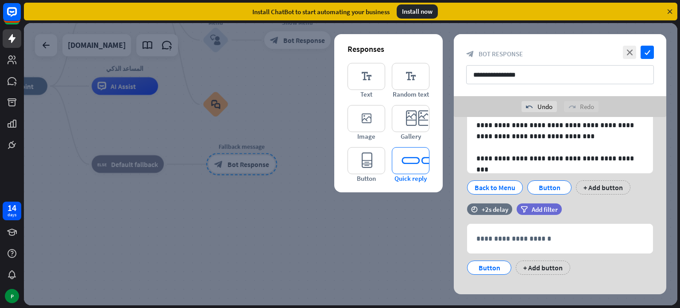
scroll to position [55, 0]
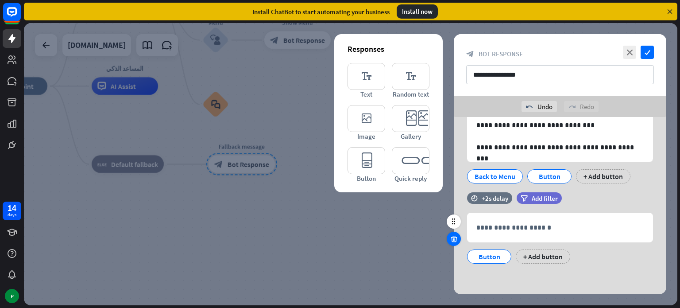
click at [454, 239] on icon at bounding box center [454, 239] width 8 height 8
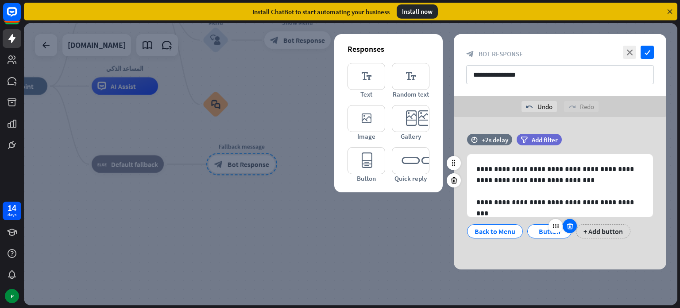
click at [571, 225] on icon at bounding box center [570, 226] width 8 height 8
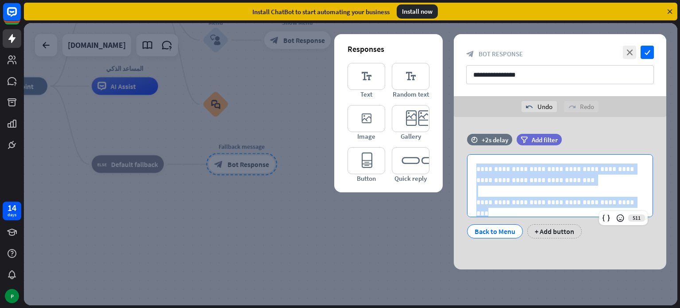
drag, startPoint x: 623, startPoint y: 207, endPoint x: 452, endPoint y: 139, distance: 183.7
click at [452, 139] on div "**********" at bounding box center [560, 193] width 235 height 152
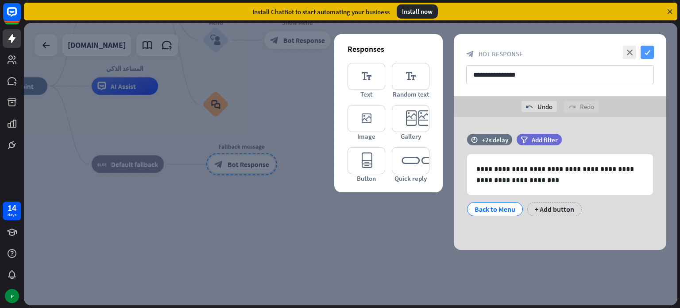
click at [648, 49] on icon "check" at bounding box center [647, 52] width 13 height 13
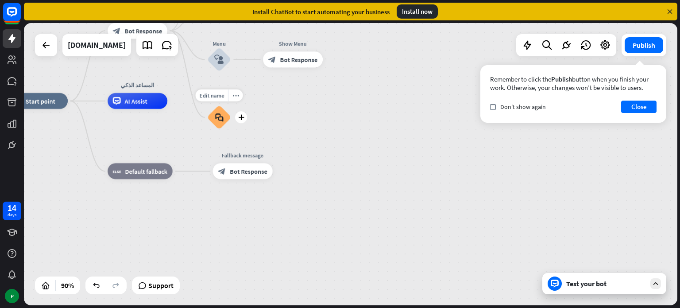
click at [218, 117] on icon "block_faq" at bounding box center [219, 117] width 8 height 9
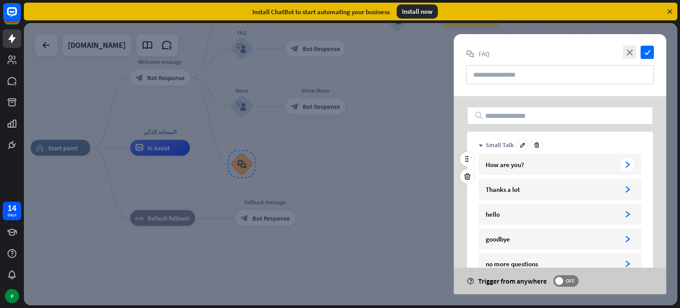
click at [606, 163] on div "How are you?" at bounding box center [551, 164] width 131 height 8
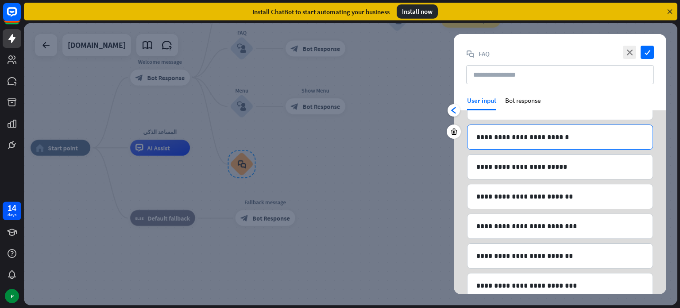
scroll to position [1196, 0]
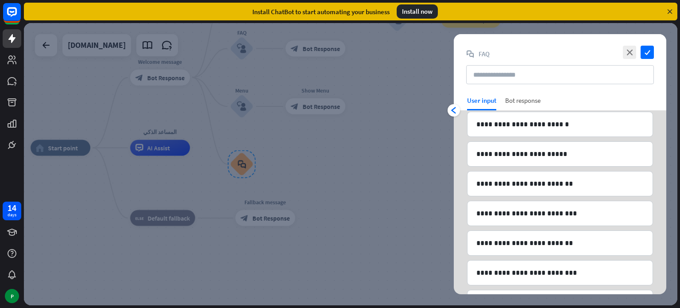
click at [523, 103] on div "Bot response" at bounding box center [522, 103] width 35 height 14
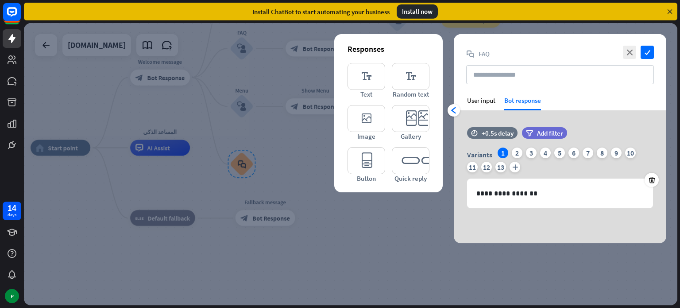
scroll to position [0, 0]
click at [539, 196] on p "**********" at bounding box center [560, 193] width 167 height 11
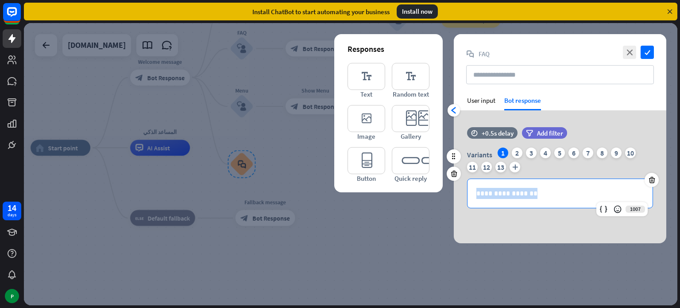
click at [539, 196] on p "**********" at bounding box center [560, 193] width 167 height 11
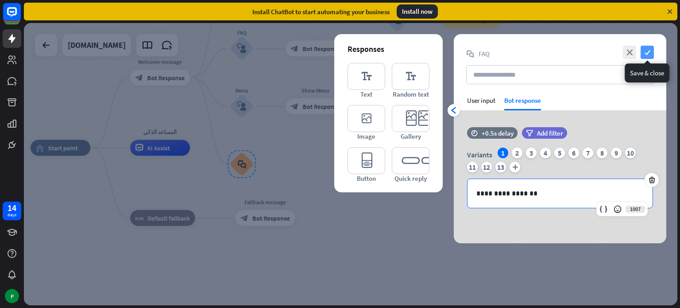
click at [643, 51] on icon "check" at bounding box center [647, 52] width 13 height 13
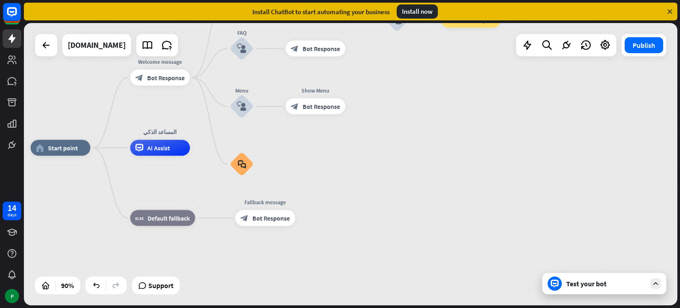
click at [634, 290] on div "Test your bot" at bounding box center [605, 283] width 124 height 21
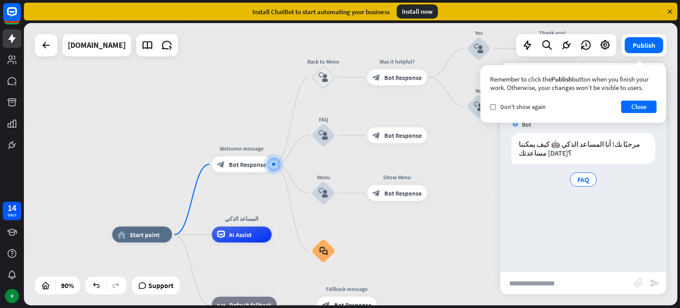
click at [583, 272] on input "text" at bounding box center [568, 283] width 134 height 22
type input "**********"
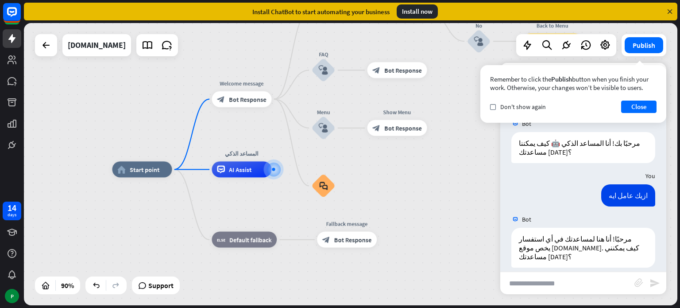
scroll to position [1, 0]
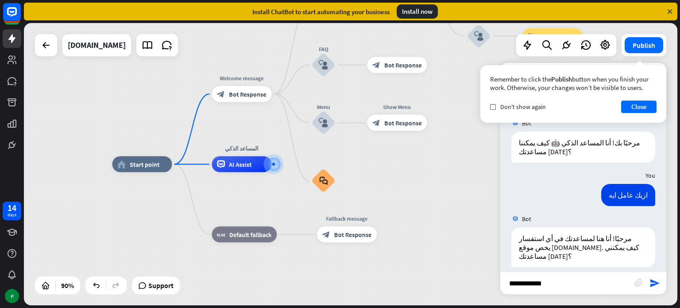
type input "**********"
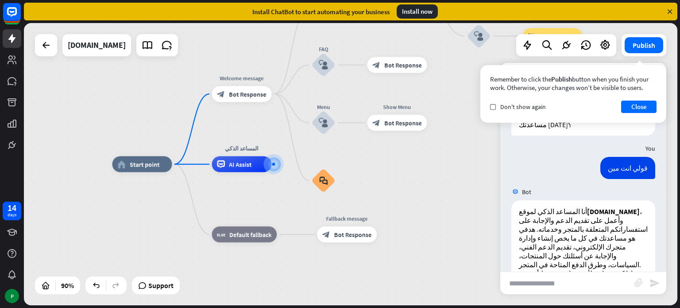
scroll to position [150, 0]
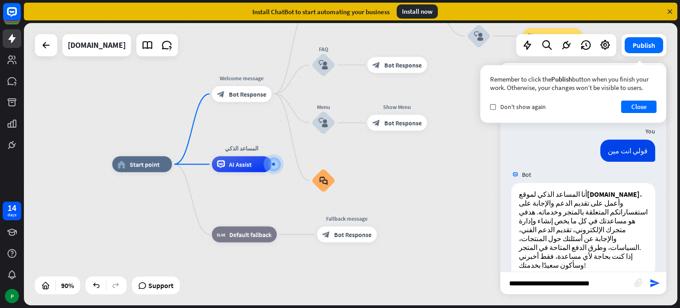
type input "**********"
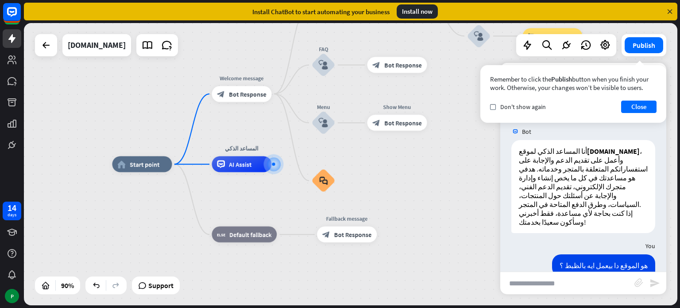
scroll to position [452, 0]
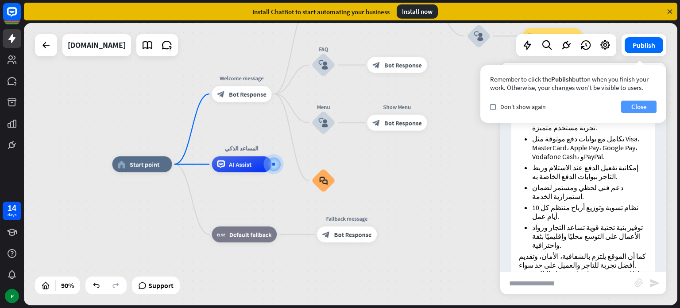
click at [629, 106] on button "Close" at bounding box center [639, 107] width 35 height 12
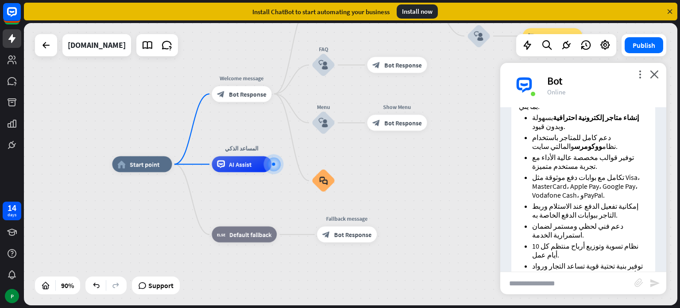
scroll to position [451, 0]
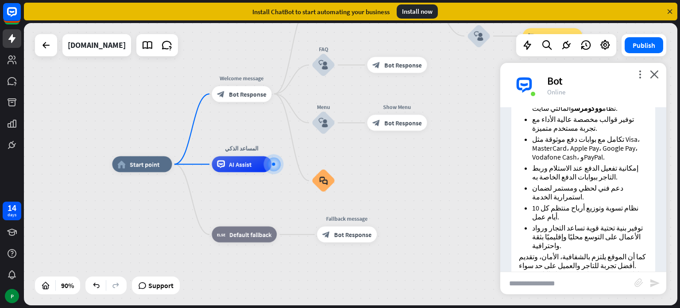
click at [584, 287] on input "text" at bounding box center [568, 283] width 134 height 22
type input "**********"
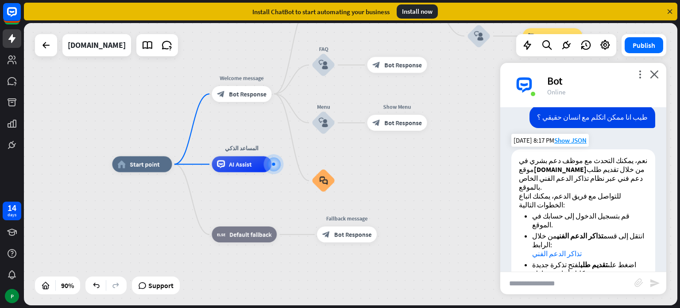
scroll to position [682, 0]
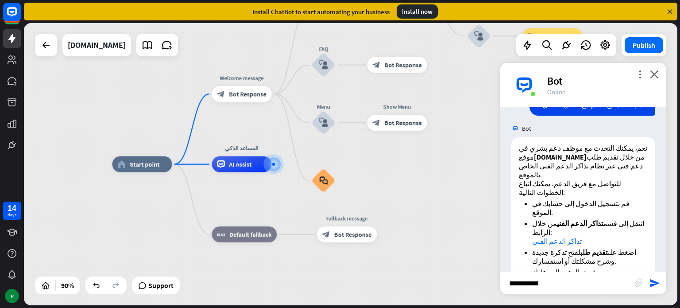
type input "**********"
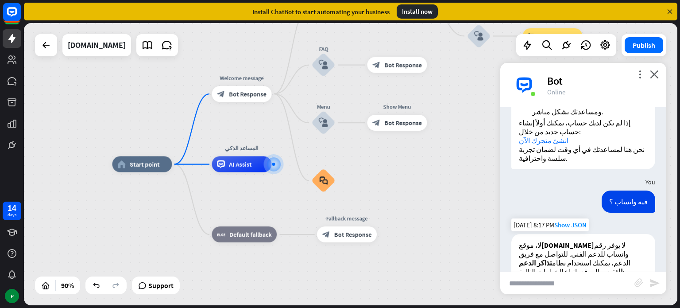
scroll to position [904, 0]
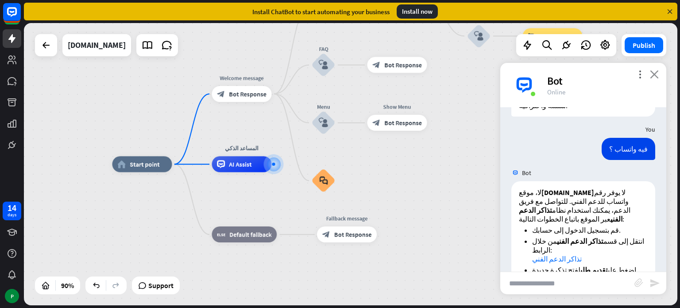
click at [654, 72] on icon "close" at bounding box center [654, 74] width 9 height 8
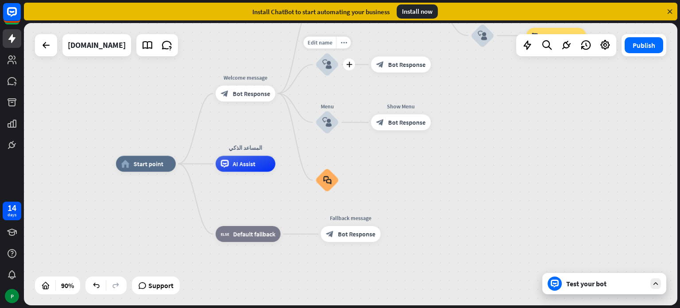
click at [322, 69] on div "block_user_input" at bounding box center [327, 65] width 24 height 24
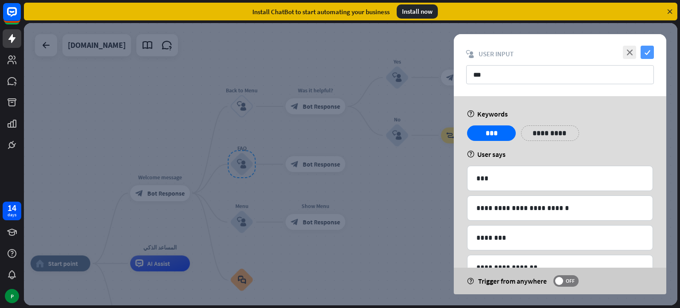
click at [648, 54] on icon "check" at bounding box center [647, 52] width 13 height 13
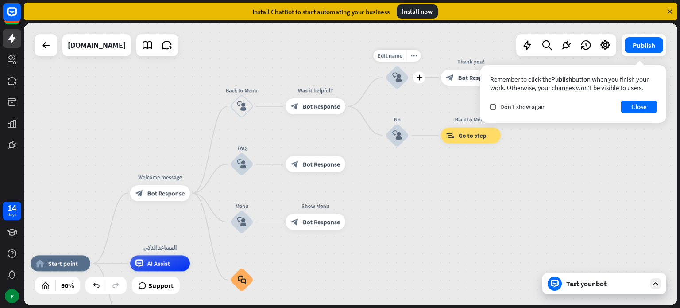
click at [402, 77] on div "block_user_input" at bounding box center [397, 78] width 24 height 24
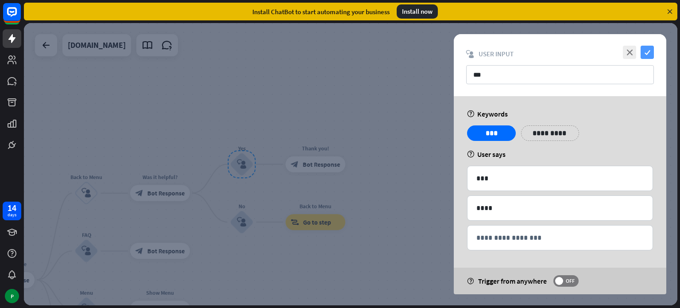
click at [647, 48] on icon "check" at bounding box center [647, 52] width 13 height 13
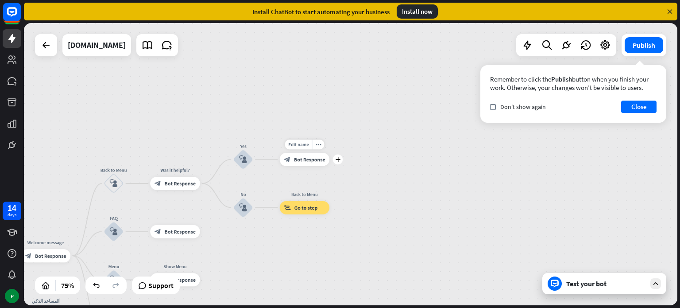
click at [315, 161] on span "Bot Response" at bounding box center [309, 159] width 31 height 7
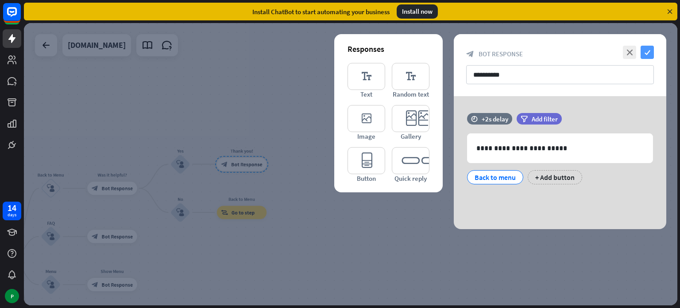
click at [645, 51] on icon "check" at bounding box center [647, 52] width 13 height 13
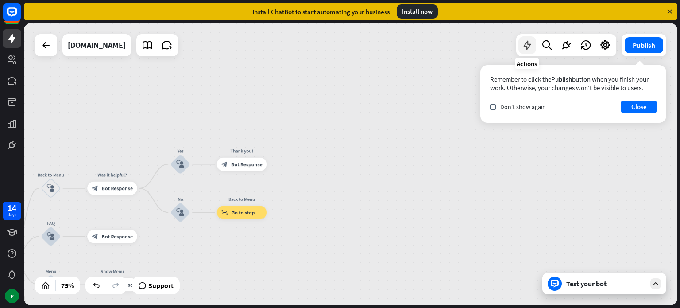
click at [531, 48] on icon at bounding box center [528, 45] width 12 height 12
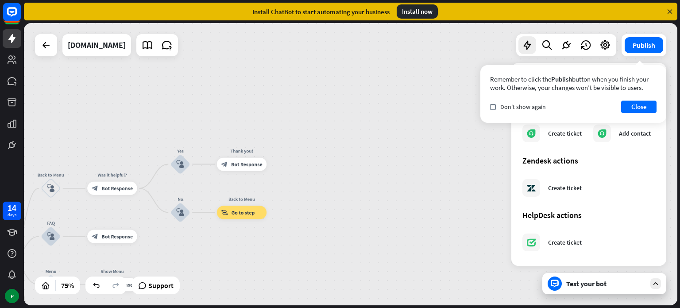
scroll to position [511, 0]
click at [434, 183] on div "home_2 Start point Welcome message block_bot_response Bot Response Back to Menu…" at bounding box center [351, 164] width 654 height 282
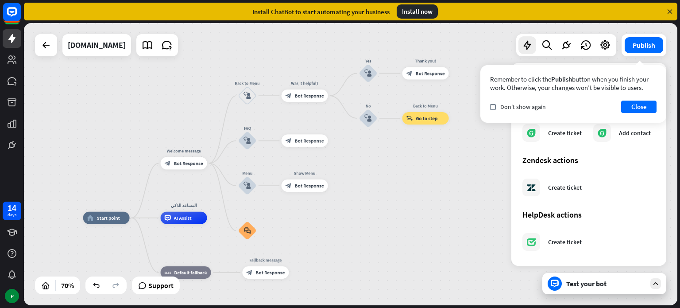
drag, startPoint x: 121, startPoint y: 114, endPoint x: 313, endPoint y: 28, distance: 210.2
click at [313, 28] on div "home_2 Start point Welcome message block_bot_response Bot Response Back to Menu…" at bounding box center [351, 164] width 654 height 282
click at [294, 276] on div "plus" at bounding box center [296, 272] width 9 height 9
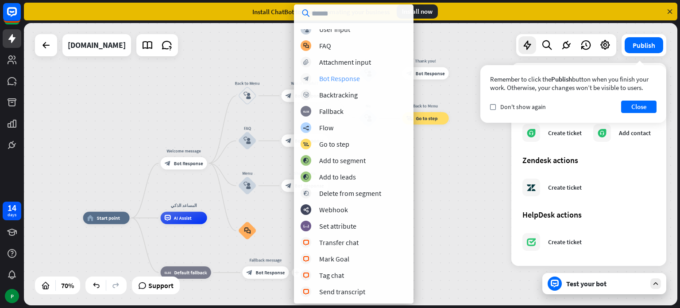
scroll to position [0, 0]
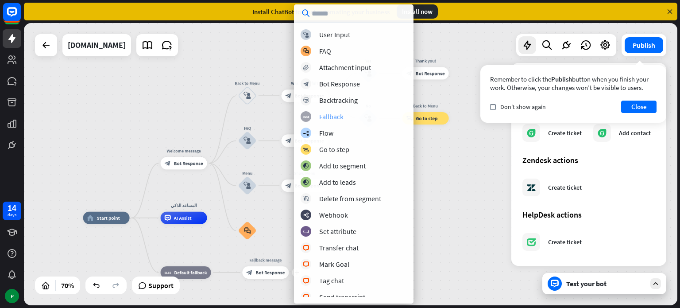
click at [345, 117] on div "block_fallback Fallback" at bounding box center [354, 116] width 106 height 11
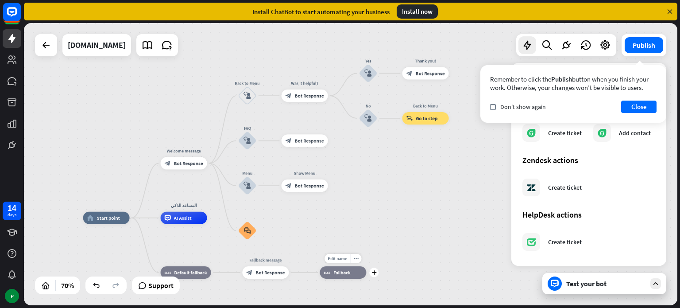
click at [347, 278] on div "block_fallback Fallback" at bounding box center [343, 272] width 47 height 12
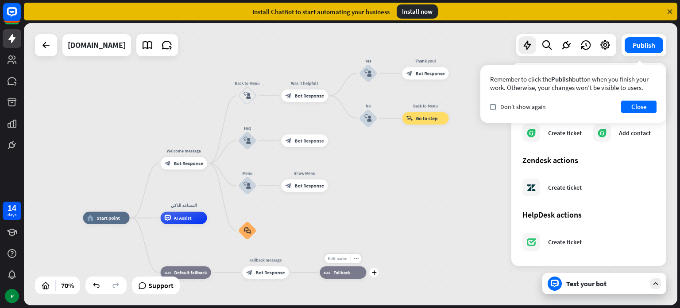
click at [338, 260] on span "Edit name" at bounding box center [337, 259] width 19 height 6
type input "*"
type input "*****"
click at [346, 278] on div "block_fallback Fallback" at bounding box center [343, 272] width 47 height 12
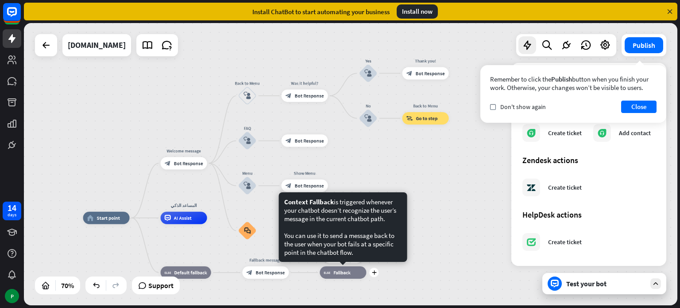
click at [348, 277] on div "block_fallback Fallback" at bounding box center [343, 272] width 47 height 12
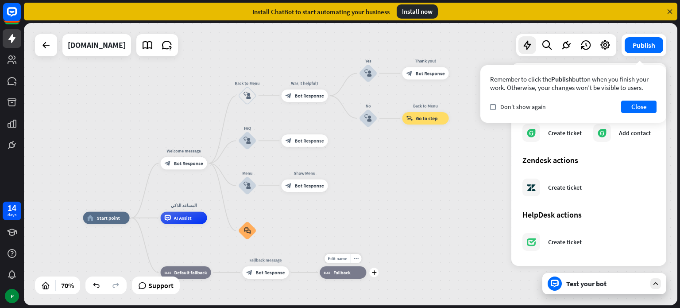
click at [348, 277] on div "block_fallback Fallback" at bounding box center [343, 272] width 47 height 12
click at [324, 273] on icon "block_fallback" at bounding box center [327, 272] width 7 height 6
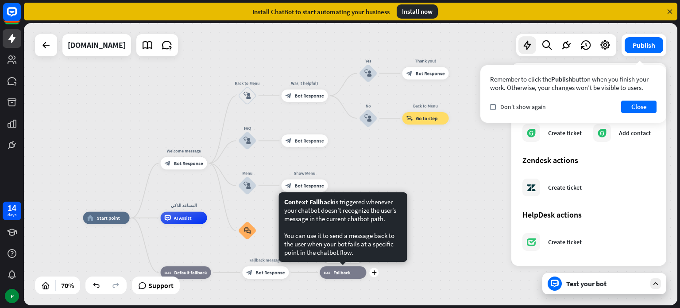
click at [360, 274] on div "block_fallback Fallback" at bounding box center [343, 272] width 47 height 12
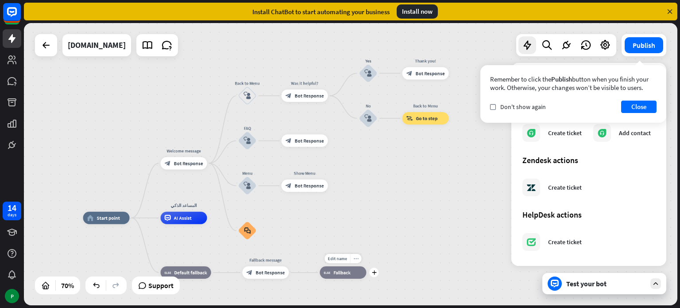
click at [357, 262] on div "more_horiz" at bounding box center [356, 258] width 12 height 9
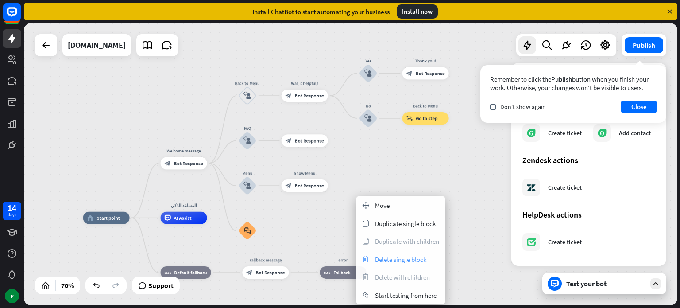
click at [397, 262] on span "Delete single block" at bounding box center [400, 259] width 51 height 8
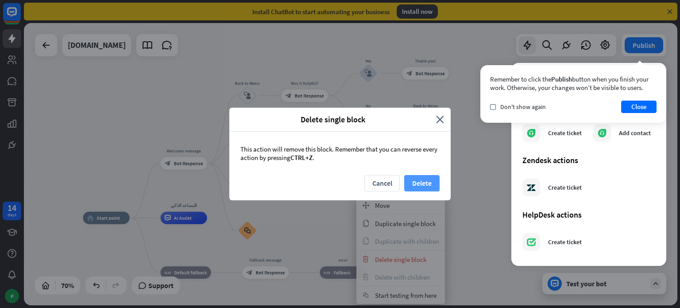
click at [427, 181] on button "Delete" at bounding box center [421, 183] width 35 height 16
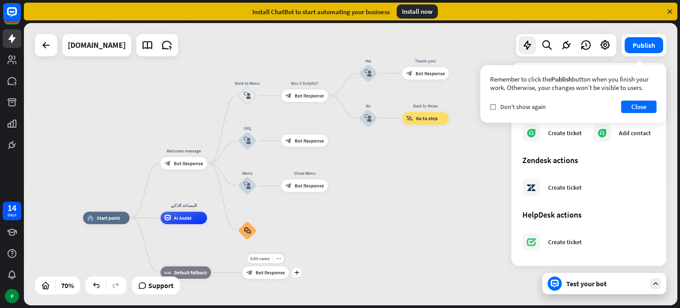
click at [269, 276] on div "block_bot_response Bot Response" at bounding box center [265, 272] width 47 height 12
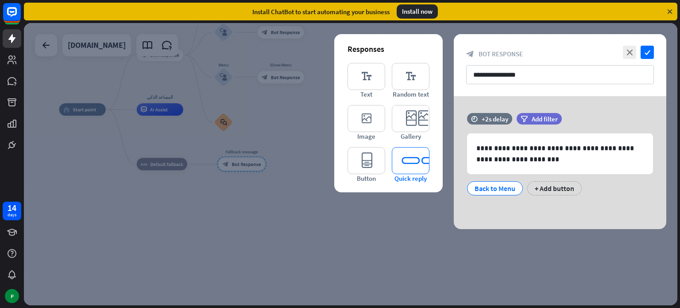
click at [414, 157] on icon "editor_quick_replies" at bounding box center [411, 160] width 38 height 27
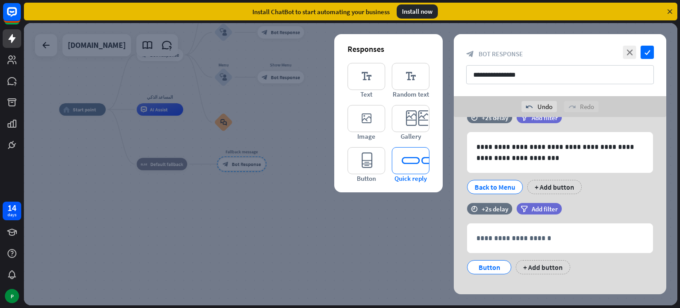
scroll to position [33, 0]
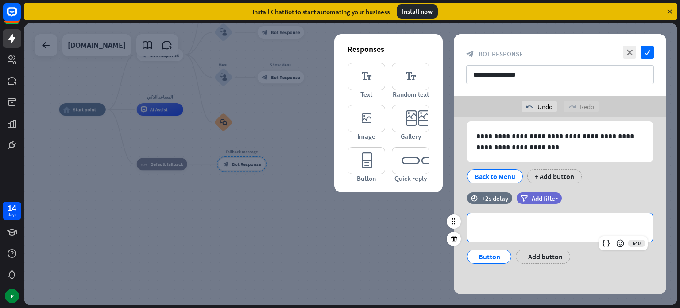
click at [546, 223] on p "**********" at bounding box center [560, 227] width 167 height 11
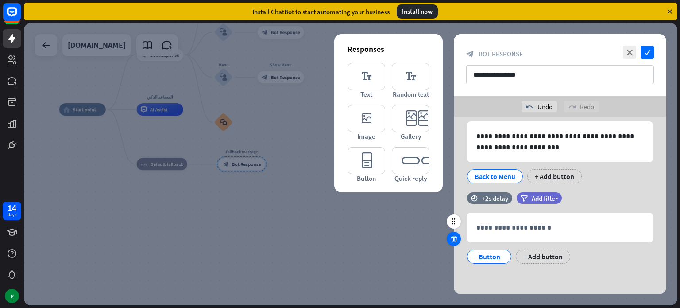
click at [453, 237] on icon at bounding box center [454, 239] width 8 height 8
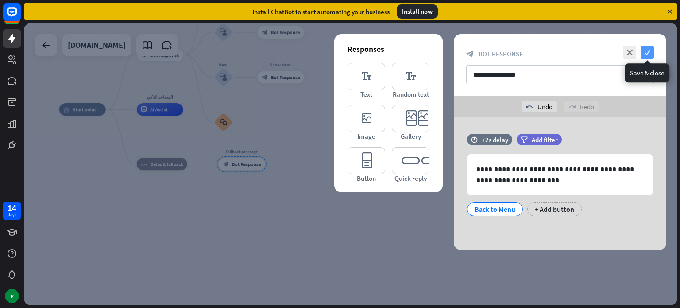
click at [643, 55] on icon "check" at bounding box center [647, 52] width 13 height 13
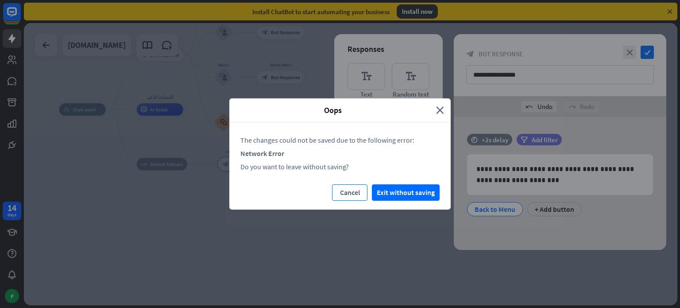
click at [346, 187] on button "Cancel" at bounding box center [349, 192] width 35 height 16
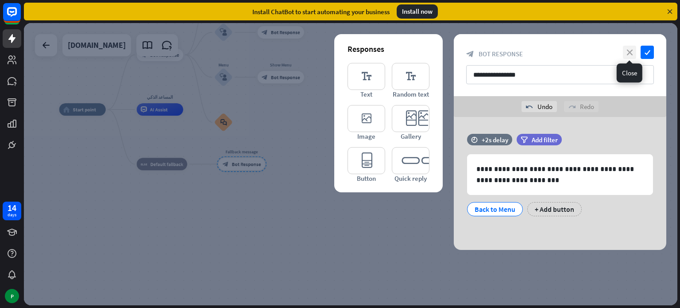
click at [632, 56] on icon "close" at bounding box center [629, 52] width 13 height 13
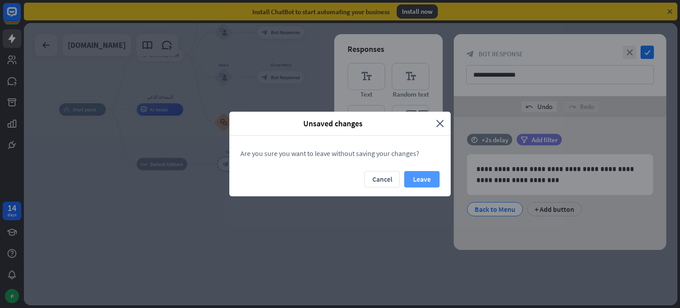
click at [408, 174] on button "Leave" at bounding box center [421, 179] width 35 height 16
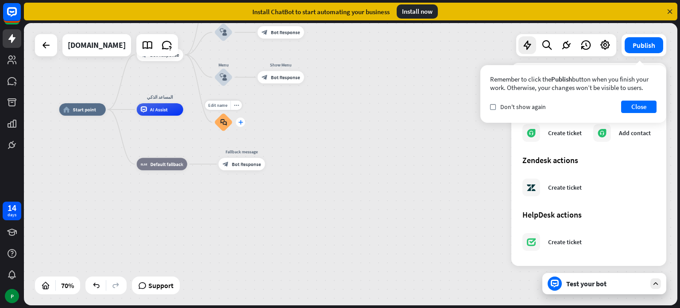
click at [241, 121] on icon "plus" at bounding box center [240, 122] width 5 height 4
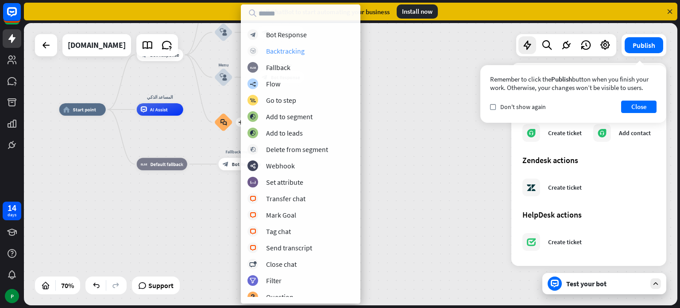
click at [294, 47] on div "Backtracking" at bounding box center [285, 51] width 39 height 9
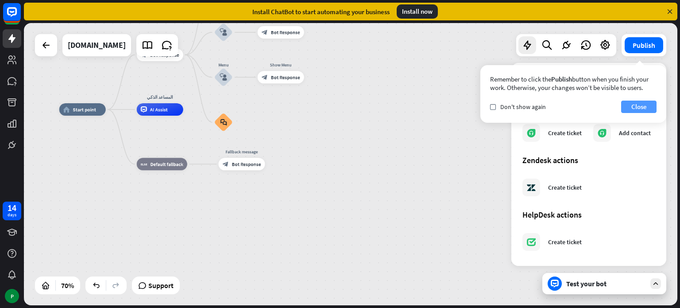
click at [648, 111] on button "Close" at bounding box center [639, 107] width 35 height 12
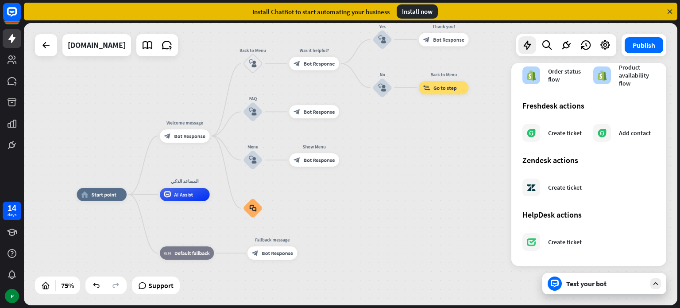
drag, startPoint x: 272, startPoint y: 122, endPoint x: 306, endPoint y: 198, distance: 83.7
click at [306, 198] on div "home_2 Start point Welcome message block_bot_response Bot Response Back to Menu…" at bounding box center [322, 300] width 490 height 212
click at [272, 207] on icon "plus" at bounding box center [271, 208] width 5 height 5
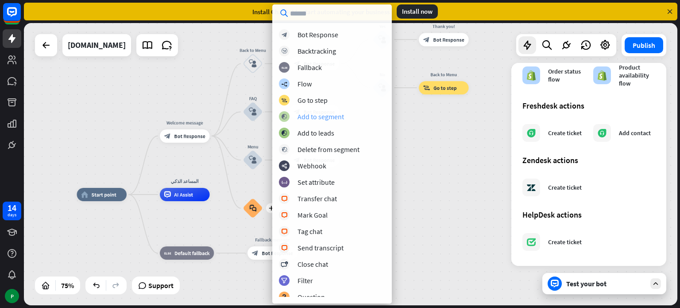
click at [324, 120] on div "Add to segment" at bounding box center [321, 116] width 47 height 9
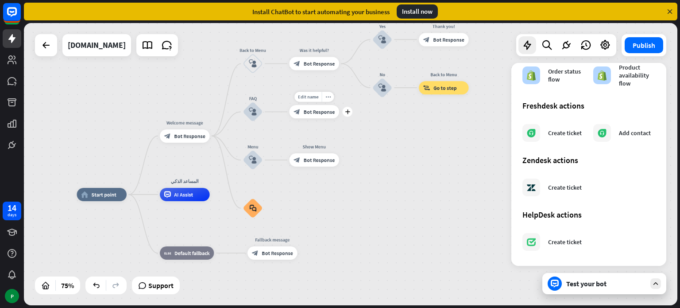
click at [340, 117] on div "Edit name more_horiz plus block_bot_response Bot Response" at bounding box center [315, 111] width 50 height 13
click at [347, 110] on icon "plus" at bounding box center [347, 111] width 5 height 5
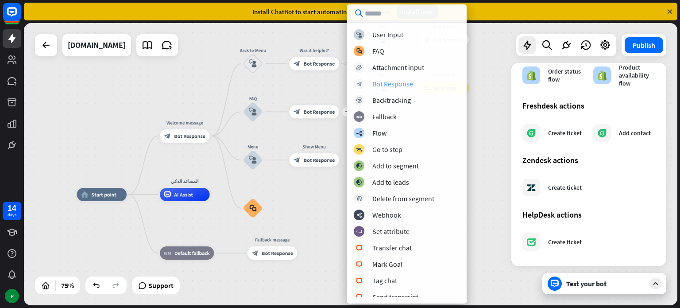
click at [408, 78] on div "block_bot_response Bot Response" at bounding box center [407, 83] width 106 height 11
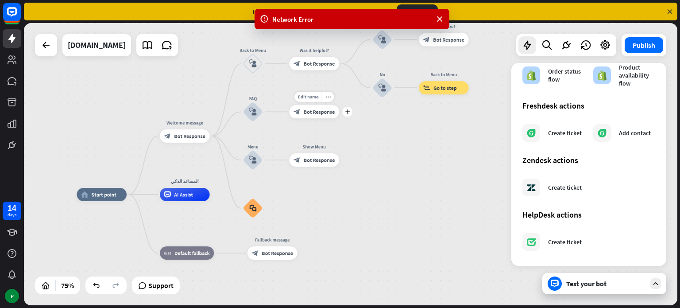
click at [319, 109] on span "Bot Response" at bounding box center [319, 112] width 31 height 7
click at [313, 116] on div "block_bot_response Bot Response" at bounding box center [315, 111] width 50 height 13
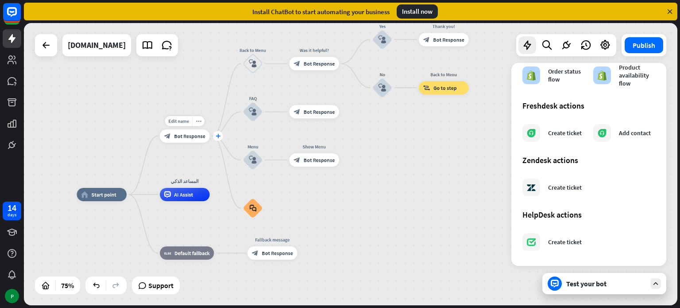
click at [219, 138] on icon "plus" at bounding box center [218, 136] width 5 height 5
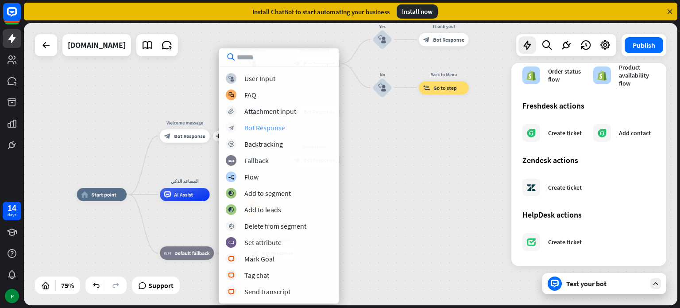
click at [284, 127] on div "Bot Response" at bounding box center [265, 127] width 41 height 9
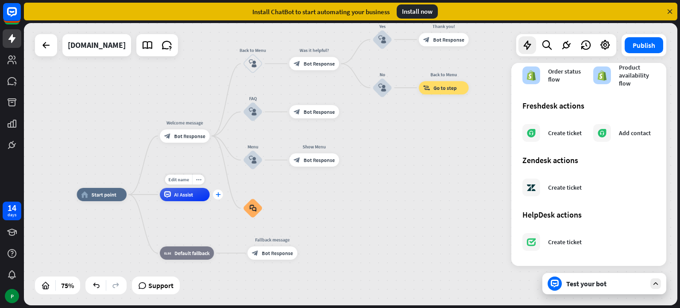
click at [221, 193] on icon "plus" at bounding box center [218, 194] width 5 height 5
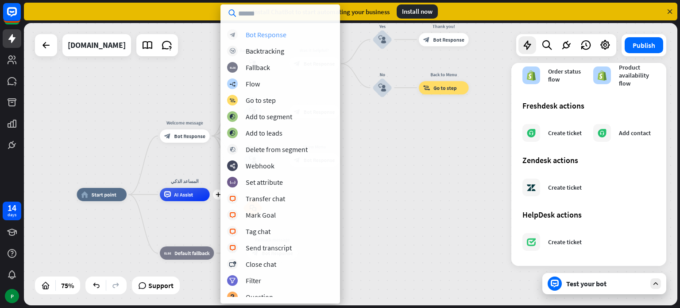
click at [293, 37] on div "block_bot_response Bot Response" at bounding box center [280, 34] width 106 height 11
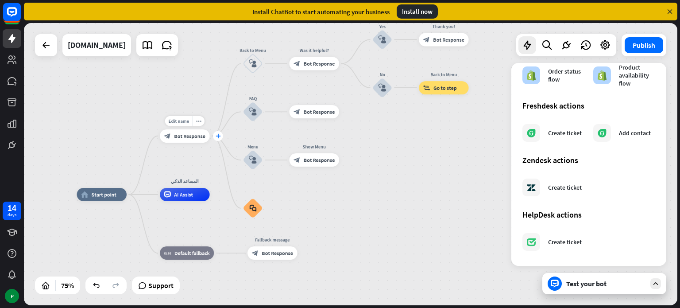
click at [220, 134] on icon "plus" at bounding box center [218, 136] width 5 height 5
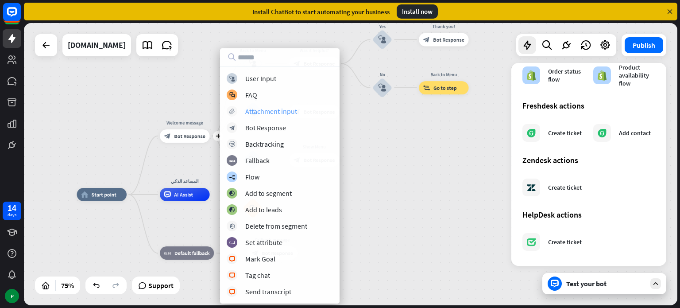
click at [276, 108] on div "Attachment input" at bounding box center [271, 111] width 52 height 9
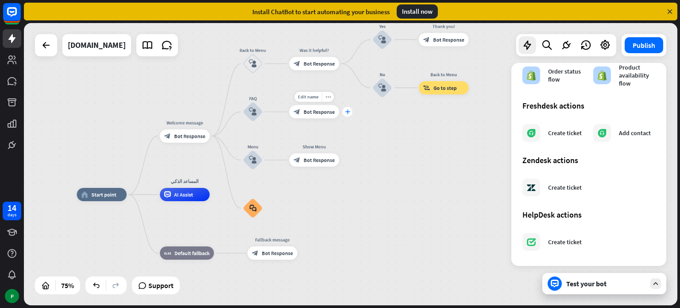
click at [347, 110] on icon "plus" at bounding box center [347, 111] width 5 height 5
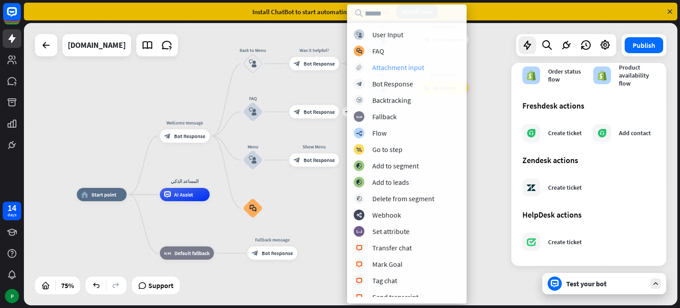
click at [390, 70] on div "Attachment input" at bounding box center [399, 67] width 52 height 9
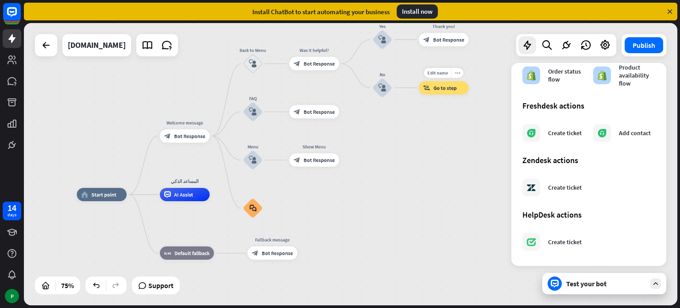
click at [443, 86] on span "Go to step" at bounding box center [445, 88] width 23 height 7
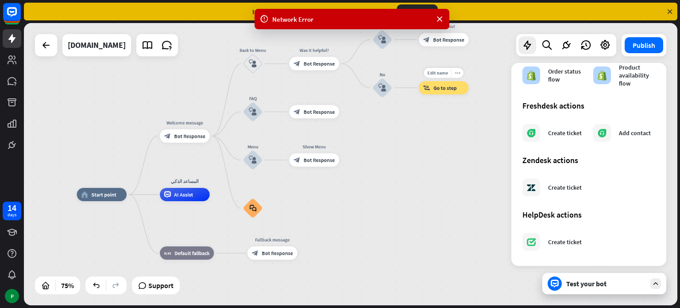
click at [444, 86] on span "Go to step" at bounding box center [445, 88] width 23 height 7
click at [440, 73] on span "Edit name" at bounding box center [437, 73] width 21 height 6
click at [461, 113] on div "**********" at bounding box center [351, 164] width 654 height 282
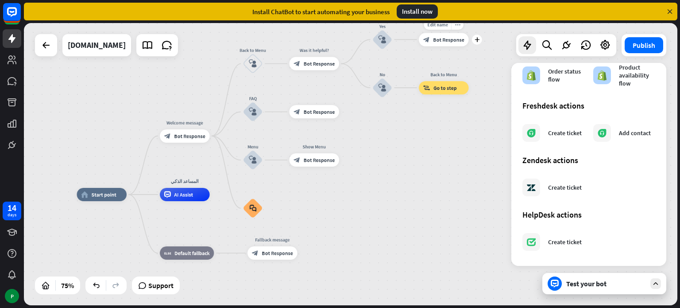
click at [436, 39] on span "Bot Response" at bounding box center [448, 39] width 31 height 7
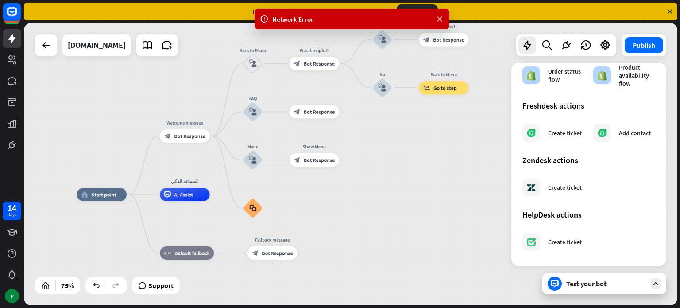
click at [439, 16] on icon at bounding box center [439, 19] width 9 height 9
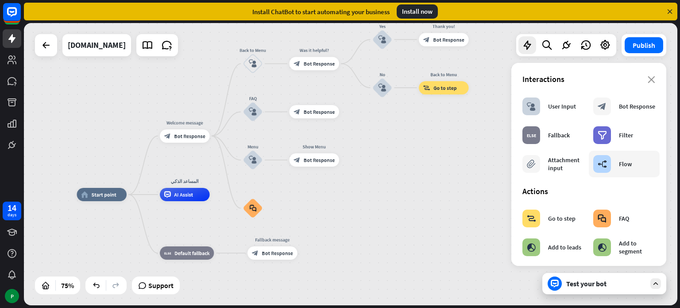
click at [620, 163] on div "Flow" at bounding box center [625, 164] width 13 height 8
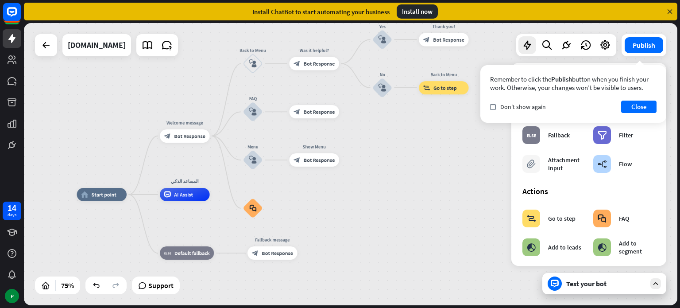
drag, startPoint x: 620, startPoint y: 163, endPoint x: 648, endPoint y: 79, distance: 88.5
click at [647, 80] on div "Remember to click the Publish button when you finish your work. Otherwise, your…" at bounding box center [573, 83] width 167 height 17
click at [647, 108] on button "Close" at bounding box center [639, 107] width 35 height 12
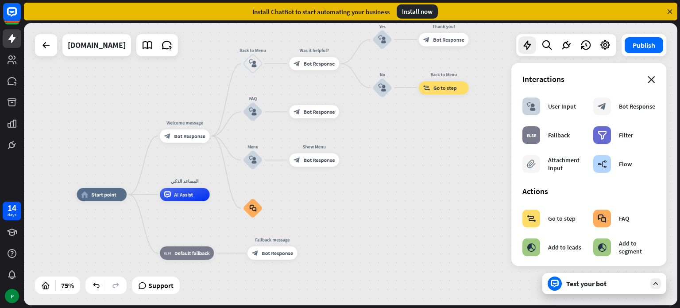
click at [648, 78] on icon "close" at bounding box center [652, 79] width 8 height 7
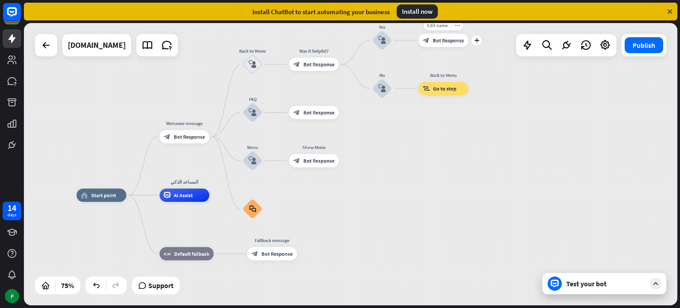
click at [448, 42] on span "Bot Response" at bounding box center [448, 40] width 31 height 7
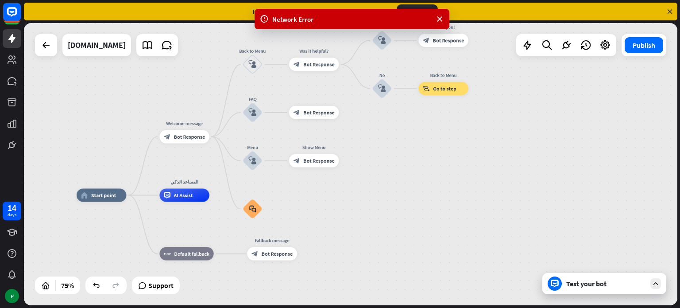
click at [362, 22] on div "Network Error" at bounding box center [351, 19] width 159 height 9
